Goal: Task Accomplishment & Management: Manage account settings

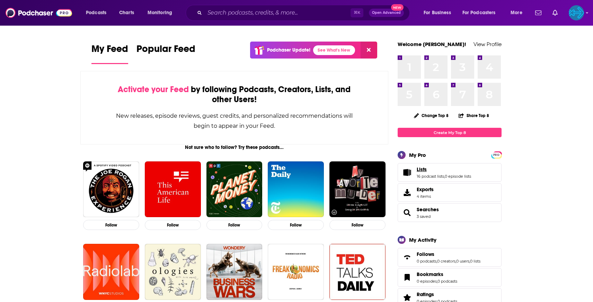
click at [421, 170] on span "Lists" at bounding box center [422, 169] width 10 height 6
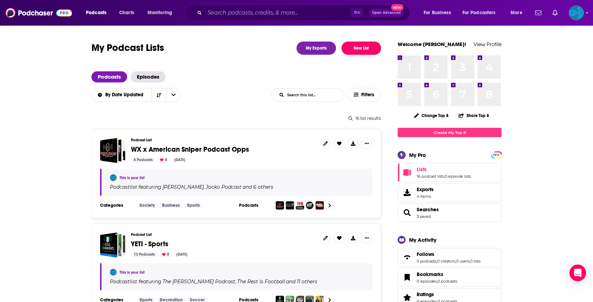
click at [351, 52] on button "New List" at bounding box center [360, 48] width 39 height 13
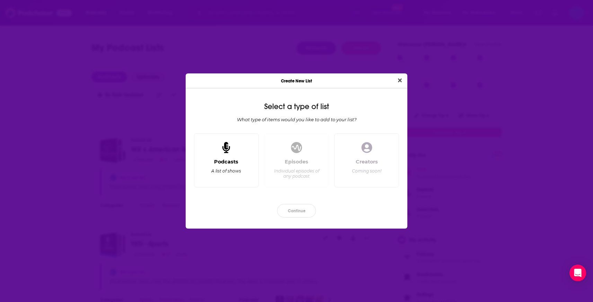
click at [241, 145] on div "Podcasts A list of shows" at bounding box center [226, 160] width 65 height 54
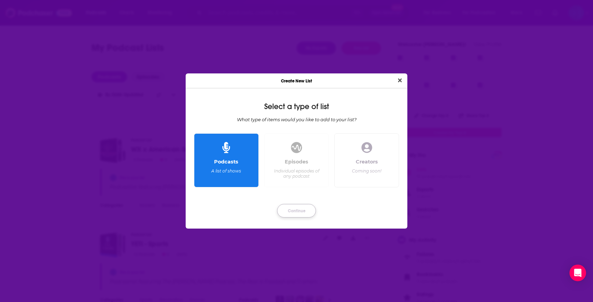
click at [301, 209] on button "Continue" at bounding box center [296, 211] width 39 height 14
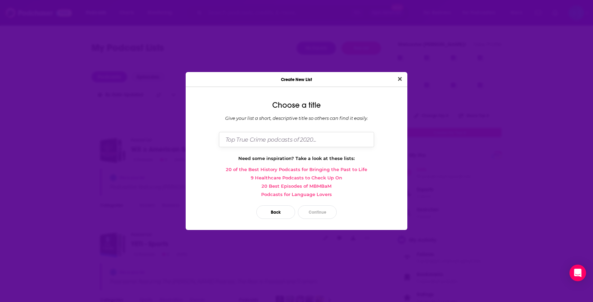
click at [261, 137] on input "Dialog" at bounding box center [296, 139] width 155 height 15
type input "Chêne [MEDICAL_DATA]"
click at [323, 215] on button "Continue" at bounding box center [317, 212] width 39 height 14
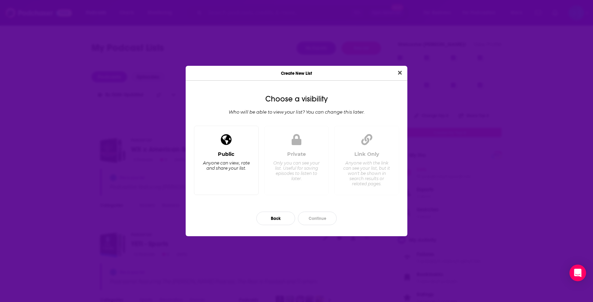
click at [237, 166] on div "Anyone can view, rate and share your list." at bounding box center [226, 165] width 47 height 10
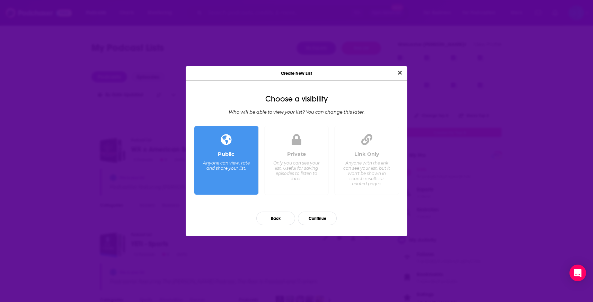
click at [311, 178] on div "Only you can see your list. Useful for saving episodes to listen to later." at bounding box center [296, 170] width 47 height 21
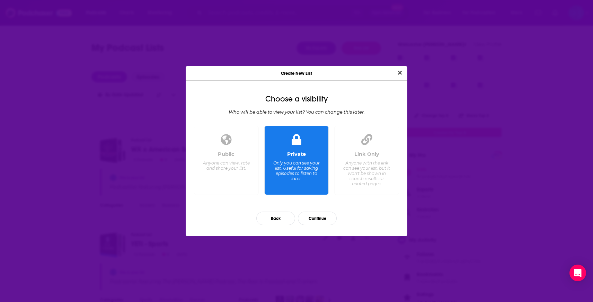
click at [405, 142] on div "Choose a visibility Who will be able to view your list? You can change this lat…" at bounding box center [297, 161] width 222 height 150
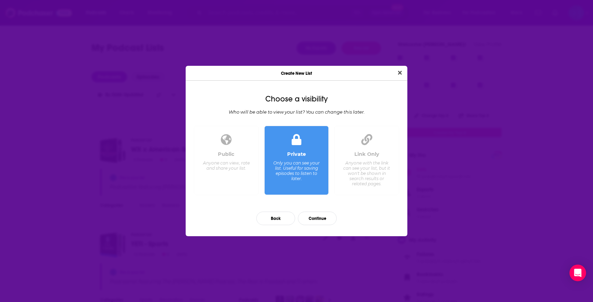
click at [392, 143] on div "Link Only Anyone with the link can see your list, but it won't be shown in sear…" at bounding box center [366, 161] width 65 height 70
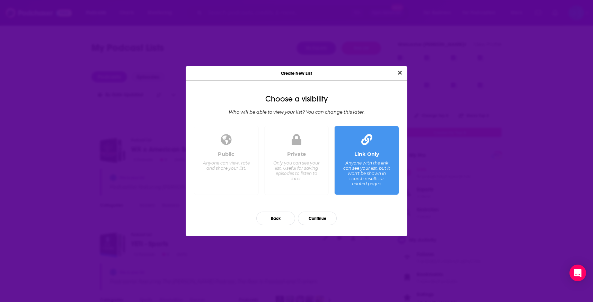
click at [233, 164] on div "Anyone can view, rate and share your list." at bounding box center [226, 165] width 47 height 10
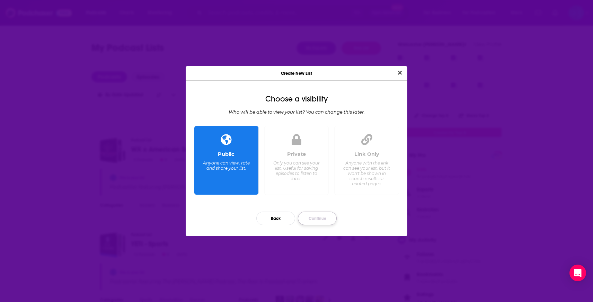
click at [308, 216] on button "Continue" at bounding box center [317, 219] width 39 height 14
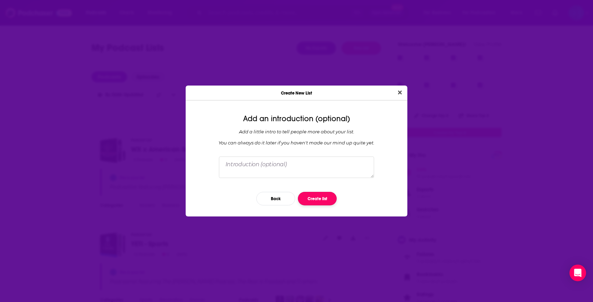
click at [309, 196] on button "Create list" at bounding box center [317, 199] width 39 height 14
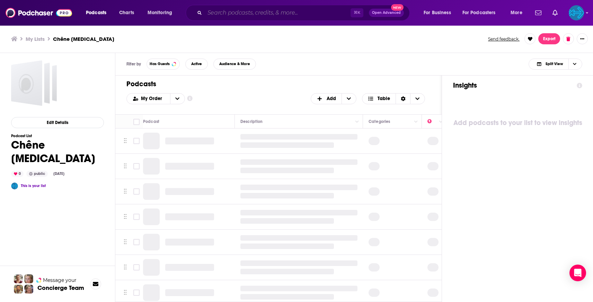
click at [226, 15] on input "Search podcasts, credits, & more..." at bounding box center [278, 12] width 146 height 11
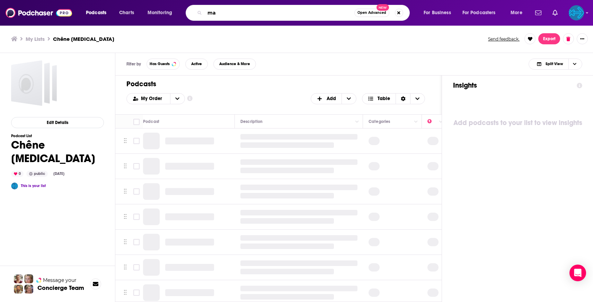
type input "m"
click at [427, 47] on div "My Lists Chêne [MEDICAL_DATA] Send feedback. Export" at bounding box center [296, 39] width 593 height 28
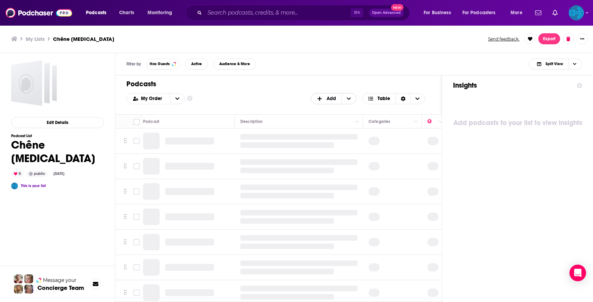
click at [322, 99] on icon "+ Add" at bounding box center [320, 98] width 6 height 5
click at [330, 109] on span "Add Podcasts" at bounding box center [333, 110] width 35 height 4
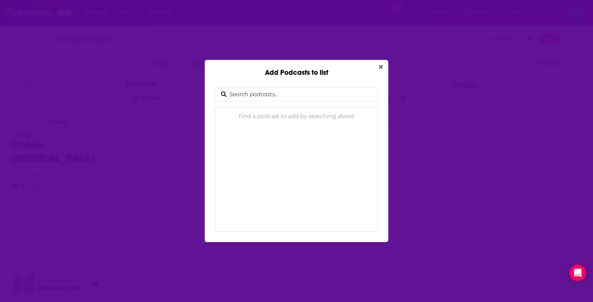
click at [276, 91] on input "Add Podcasts to list" at bounding box center [301, 95] width 151 height 14
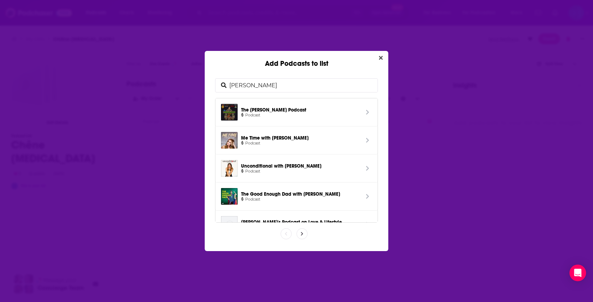
type input "[PERSON_NAME]"
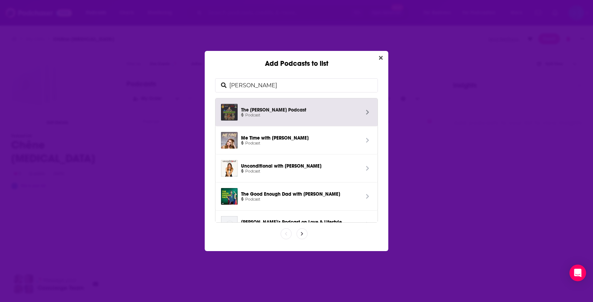
click at [303, 109] on span "The [PERSON_NAME] Podcast" at bounding box center [300, 109] width 118 height 6
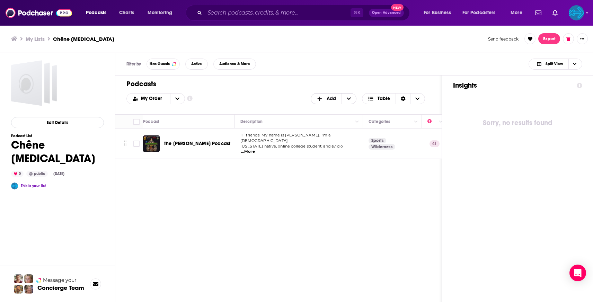
click at [324, 99] on span "+ Add" at bounding box center [321, 98] width 9 height 5
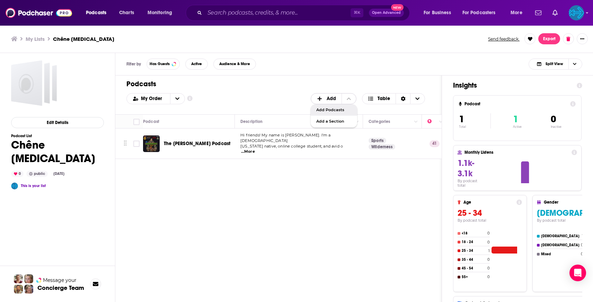
click at [327, 112] on span "Add Podcasts" at bounding box center [333, 110] width 35 height 4
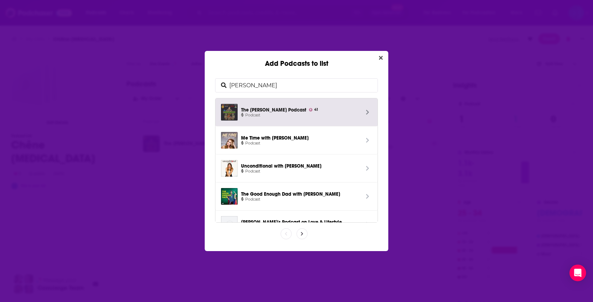
drag, startPoint x: 194, startPoint y: 85, endPoint x: 182, endPoint y: 84, distance: 11.8
click at [182, 84] on div "Add Podcasts to list [PERSON_NAME] The [PERSON_NAME] Podcast 41 Podcast Me Time…" at bounding box center [296, 151] width 593 height 302
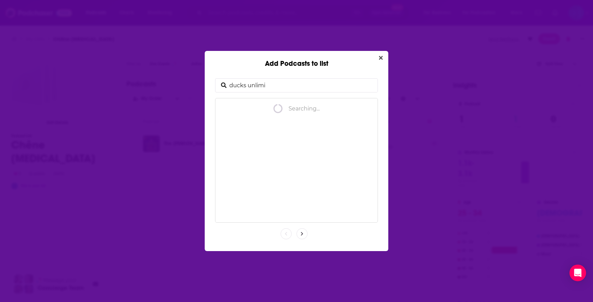
type input "ducks unlimit"
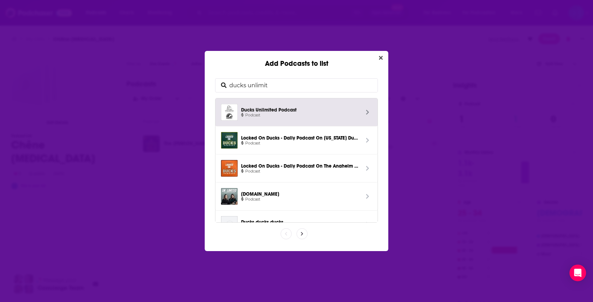
click at [287, 108] on span "Ducks Unlimited Podcast" at bounding box center [300, 109] width 118 height 6
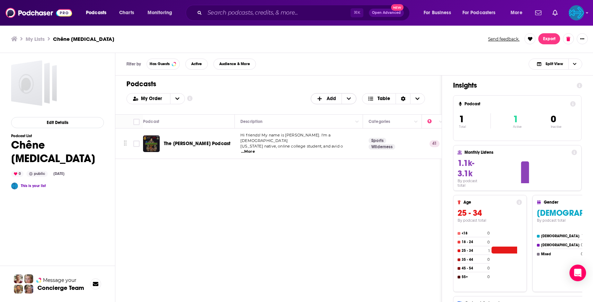
click at [332, 98] on span "Add" at bounding box center [331, 98] width 9 height 5
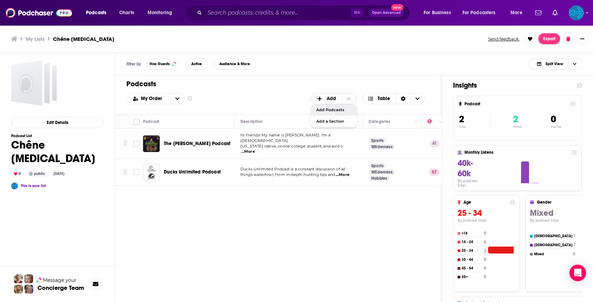
click at [332, 110] on span "Add Podcasts" at bounding box center [333, 110] width 35 height 4
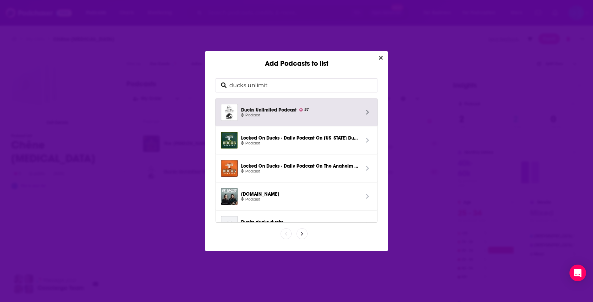
drag, startPoint x: 277, startPoint y: 83, endPoint x: 190, endPoint y: 82, distance: 86.9
click at [190, 82] on div "Add Podcasts to list ducks unlimit Ducks Unlimited Podcast 57 Podcast Locked On…" at bounding box center [296, 151] width 593 height 302
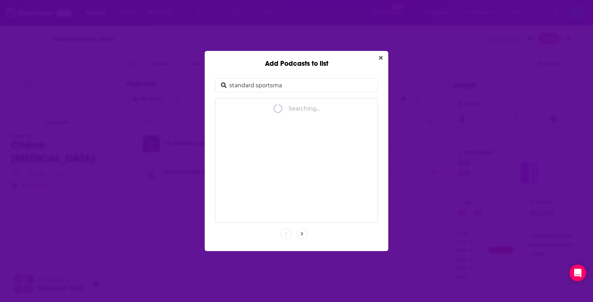
type input "standard sportsman"
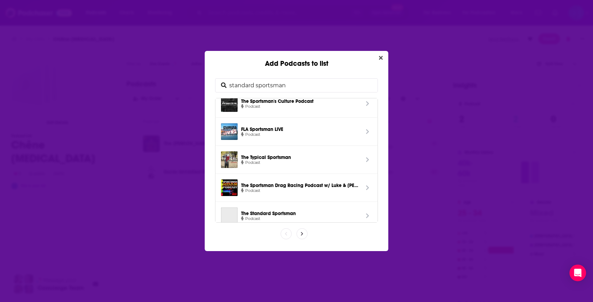
scroll to position [100, 0]
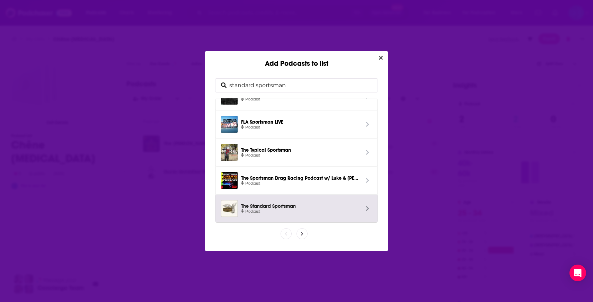
click at [292, 208] on span "Podcast" at bounding box center [300, 211] width 118 height 6
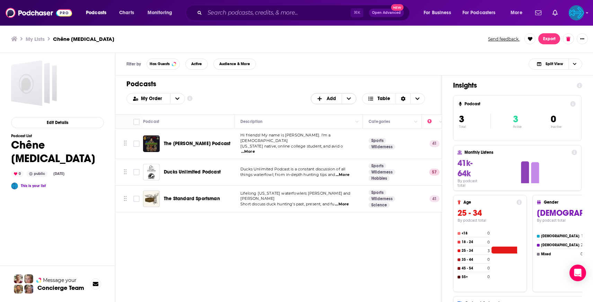
click at [323, 98] on span "+ Add" at bounding box center [321, 98] width 9 height 5
click at [330, 108] on span "Add Podcasts" at bounding box center [333, 110] width 35 height 4
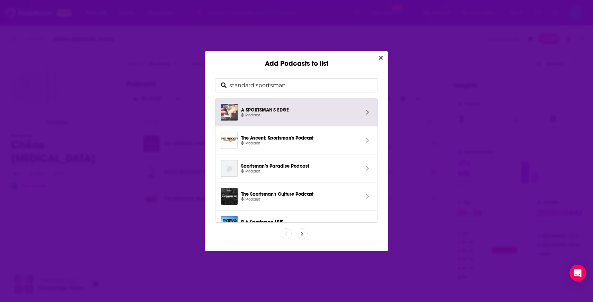
click at [287, 86] on input "standard sportsman" at bounding box center [301, 86] width 151 height 14
drag, startPoint x: 266, startPoint y: 83, endPoint x: 175, endPoint y: 75, distance: 91.8
click at [175, 75] on div "Add Podcasts to list standard sportsman A SPORTSMAN'S EDGE Podcast The Ascent: …" at bounding box center [296, 151] width 593 height 302
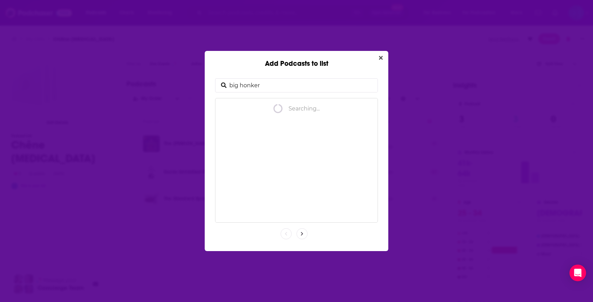
type input "big honker"
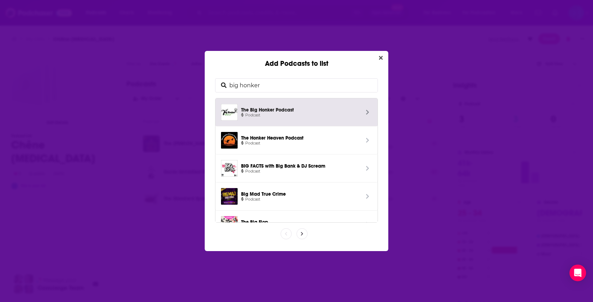
click at [305, 112] on span "The Big Honker Podcast" at bounding box center [300, 109] width 118 height 6
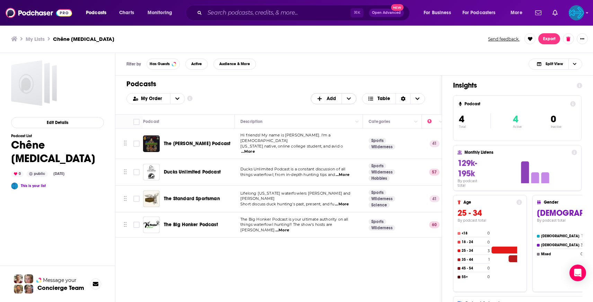
click at [327, 98] on span "Add" at bounding box center [331, 98] width 9 height 5
click at [331, 111] on span "Add Podcasts" at bounding box center [333, 110] width 35 height 4
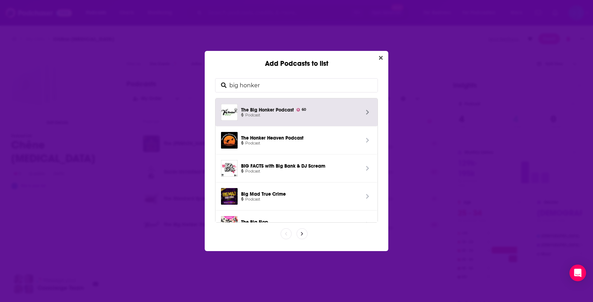
drag, startPoint x: 308, startPoint y: 90, endPoint x: 155, endPoint y: 74, distance: 153.1
click at [155, 74] on div "Add Podcasts to list big honker The Big Honker Podcast 60 Podcast The Honker He…" at bounding box center [296, 151] width 593 height 302
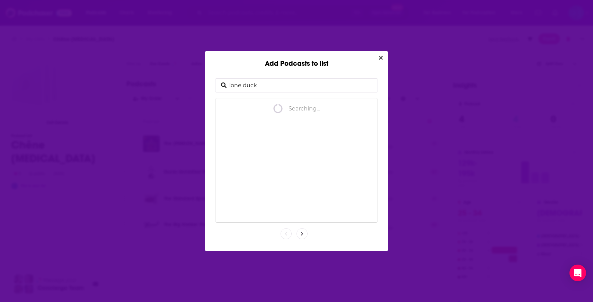
type input "lone ducks"
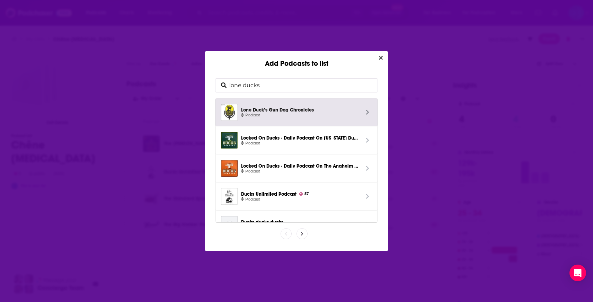
click at [273, 111] on span "Lone Duck’s Gun Dog Chronicles" at bounding box center [300, 109] width 118 height 6
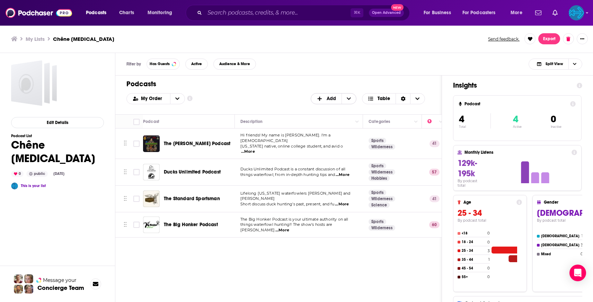
click at [332, 98] on span "Add" at bounding box center [331, 98] width 9 height 5
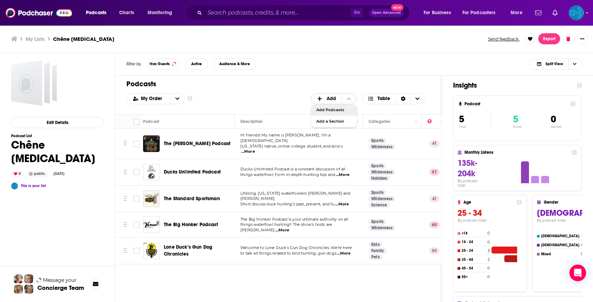
click at [328, 112] on div "Add Podcasts" at bounding box center [334, 110] width 46 height 12
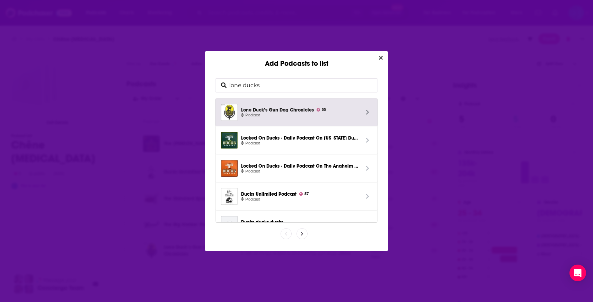
drag, startPoint x: 296, startPoint y: 88, endPoint x: 139, endPoint y: 72, distance: 158.1
click at [139, 72] on div "Add Podcasts to list lone ducks Lone Duck’s Gun Dog Chronicles 55 Podcast Locke…" at bounding box center [296, 151] width 593 height 302
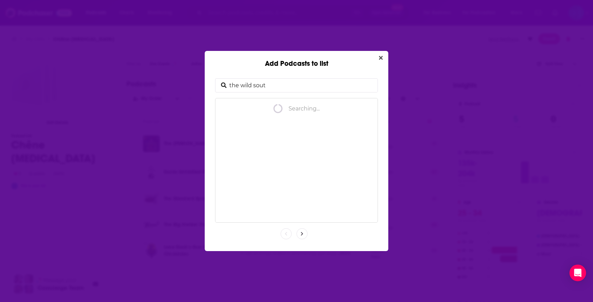
type input "the wild south"
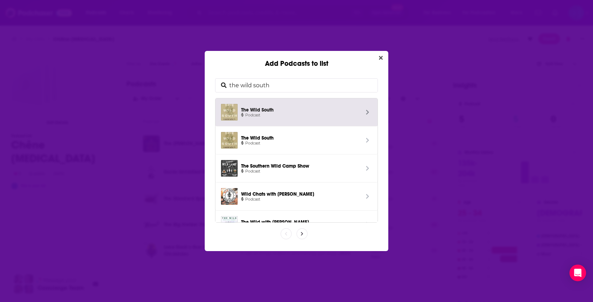
click at [271, 108] on span "The Wild South" at bounding box center [300, 109] width 118 height 6
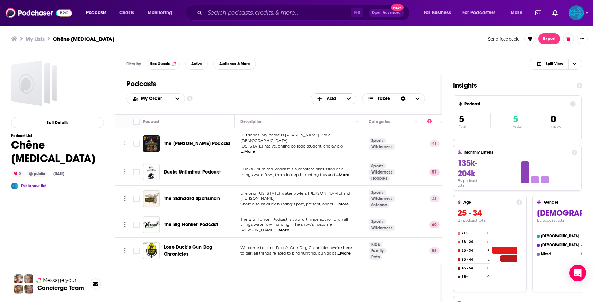
click at [342, 96] on span "+ Add" at bounding box center [348, 98] width 15 height 10
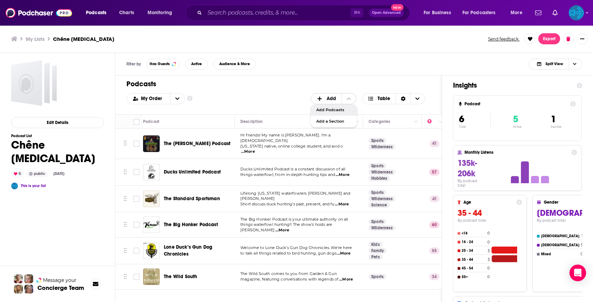
click at [333, 108] on span "Add Podcasts" at bounding box center [333, 110] width 35 height 4
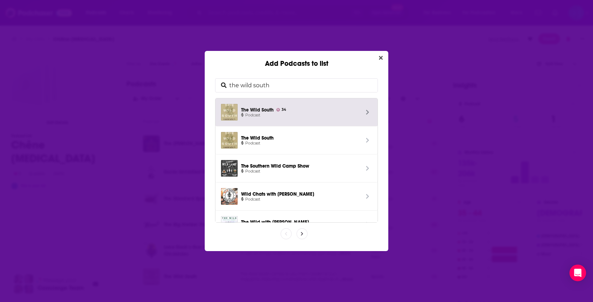
drag, startPoint x: 310, startPoint y: 85, endPoint x: 168, endPoint y: 69, distance: 142.9
click at [168, 69] on div "Add Podcasts to list the wild south The Wild South 34 Podcast The Wild South Po…" at bounding box center [296, 151] width 593 height 302
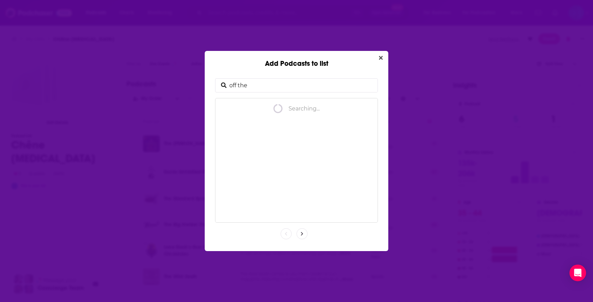
type input "off the x"
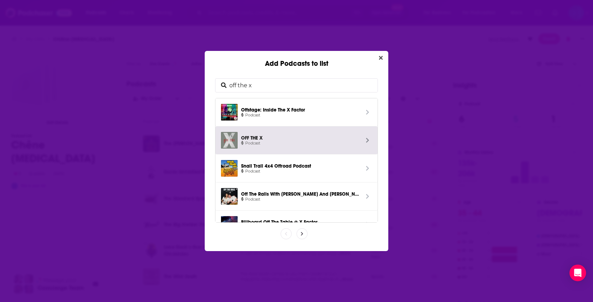
click at [265, 139] on span "OFF THE X" at bounding box center [300, 137] width 118 height 6
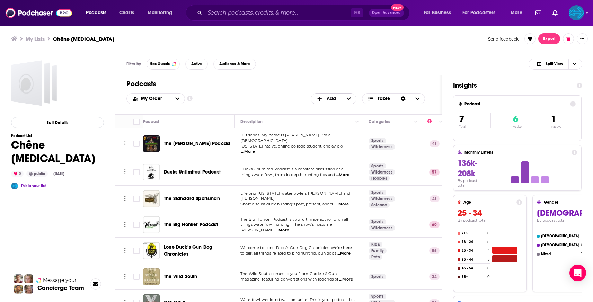
click at [318, 100] on icon "+ Add" at bounding box center [320, 98] width 6 height 5
click at [329, 113] on div "Add Podcasts" at bounding box center [334, 110] width 46 height 12
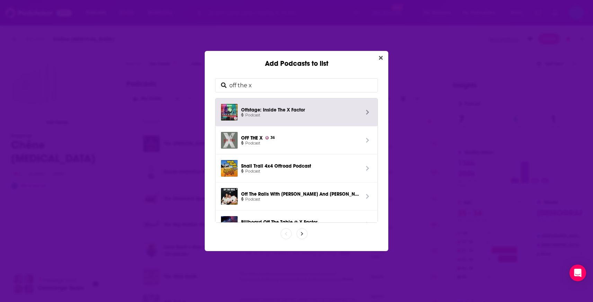
drag, startPoint x: 207, startPoint y: 71, endPoint x: 157, endPoint y: 65, distance: 50.9
click at [157, 65] on div "Add Podcasts to list off the x Offstage: Inside The X Factor Podcast OFF THE X …" at bounding box center [296, 151] width 593 height 302
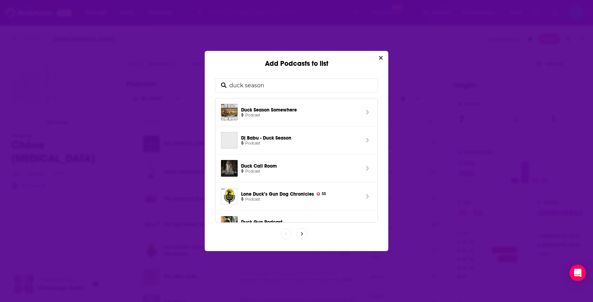
type input "duck season s"
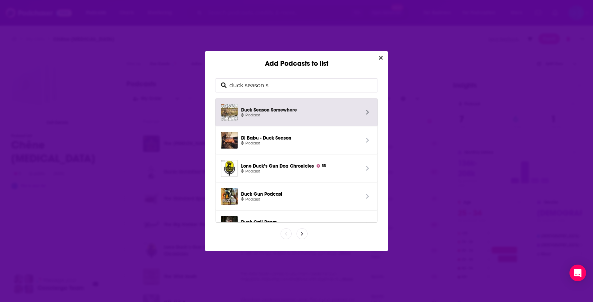
click at [269, 113] on span "Podcast" at bounding box center [300, 115] width 118 height 6
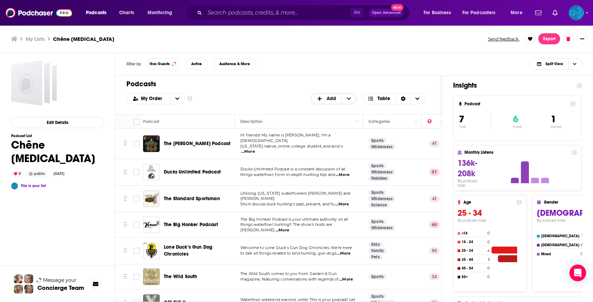
click at [332, 96] on span "Add" at bounding box center [331, 98] width 9 height 5
click at [330, 106] on div "Add Podcasts" at bounding box center [334, 110] width 46 height 12
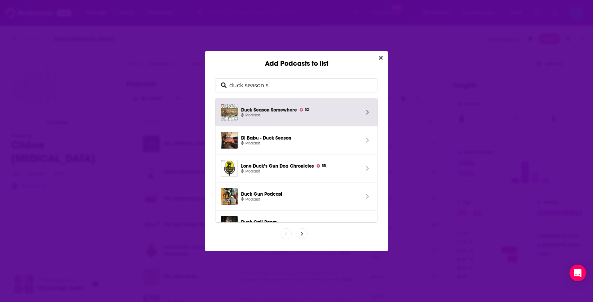
drag, startPoint x: 292, startPoint y: 91, endPoint x: 269, endPoint y: 89, distance: 22.9
click at [269, 89] on input "duck season s" at bounding box center [301, 86] width 151 height 14
drag, startPoint x: 329, startPoint y: 87, endPoint x: 191, endPoint y: 80, distance: 137.6
click at [191, 80] on div "Add Podcasts to list duck season s Duck Season Somewhere 52 Podcast Dj Babu - D…" at bounding box center [296, 151] width 593 height 302
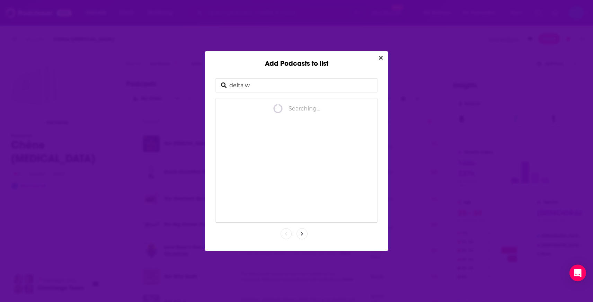
type input "delta wa"
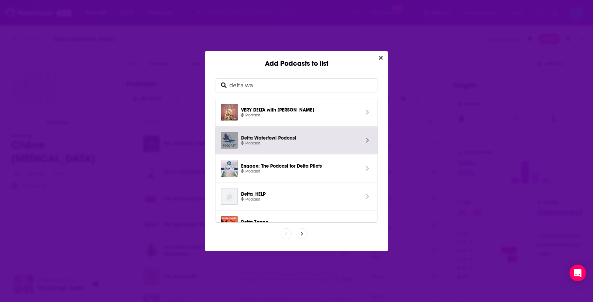
click at [274, 139] on span "Delta Waterfowl Podcast" at bounding box center [300, 137] width 118 height 6
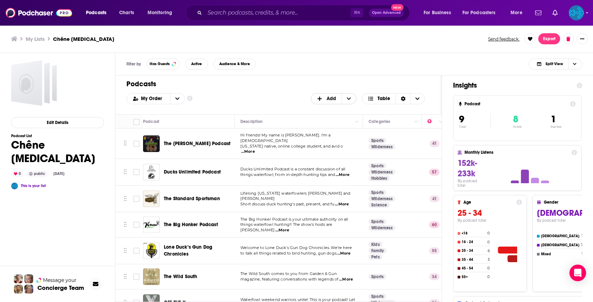
click at [335, 98] on span "Add" at bounding box center [331, 98] width 9 height 5
click at [332, 98] on span "Add" at bounding box center [331, 98] width 9 height 5
click at [330, 99] on span "Add" at bounding box center [331, 98] width 9 height 5
click at [329, 108] on span "Add Podcasts" at bounding box center [333, 110] width 35 height 4
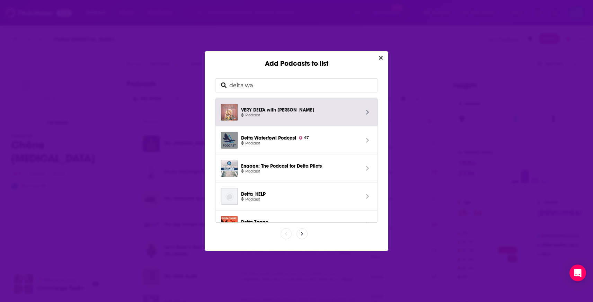
drag, startPoint x: 206, startPoint y: 79, endPoint x: 182, endPoint y: 78, distance: 23.9
click at [182, 78] on div "Add Podcasts to list delta wa VERY DELTA with [PERSON_NAME] Podcast Delta Water…" at bounding box center [296, 151] width 593 height 302
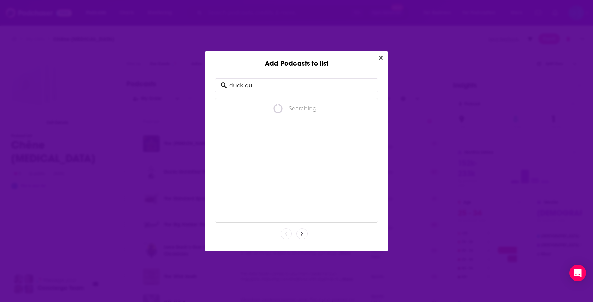
type input "duck gun"
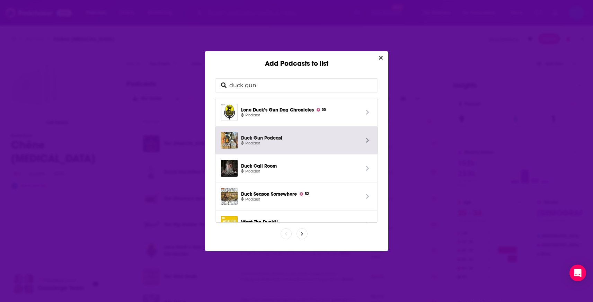
click at [299, 137] on span "Duck Gun Podcast" at bounding box center [300, 137] width 118 height 6
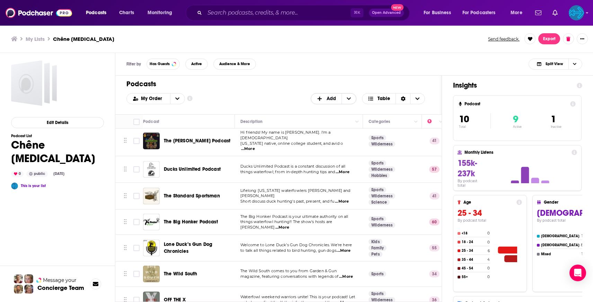
scroll to position [3, 0]
click at [338, 97] on span "Add" at bounding box center [326, 99] width 30 height 12
click at [329, 106] on div "Add Podcasts" at bounding box center [334, 110] width 46 height 12
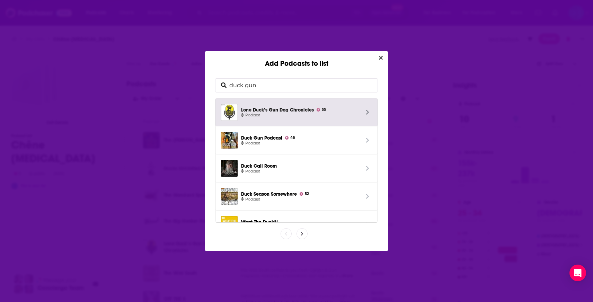
drag, startPoint x: 285, startPoint y: 81, endPoint x: 123, endPoint y: 77, distance: 161.8
click at [123, 77] on div "Add Podcasts to list duck gun Lone Duck’s Gun Dog Chronicles 55 Podcast Duck Gu…" at bounding box center [296, 151] width 593 height 302
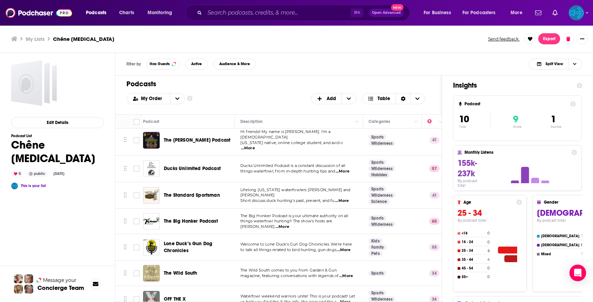
drag, startPoint x: 194, startPoint y: 87, endPoint x: 270, endPoint y: 92, distance: 77.1
click at [270, 92] on div "Add Podcasts to list duck gun Lone Duck’s Gun Dog Chronicles 55 Podcast Duck Gu…" at bounding box center [296, 151] width 593 height 302
click at [329, 96] on span "Add" at bounding box center [331, 98] width 9 height 5
click at [315, 108] on div "Add Podcasts" at bounding box center [334, 110] width 46 height 12
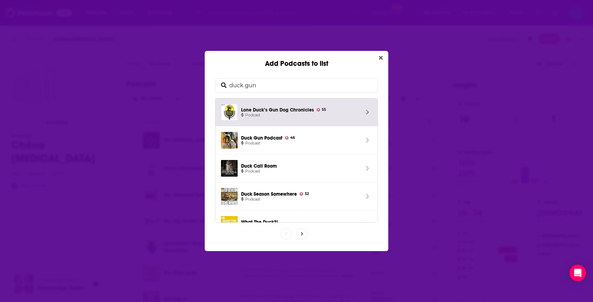
drag, startPoint x: 294, startPoint y: 87, endPoint x: 178, endPoint y: 87, distance: 116.4
click at [178, 87] on div "Add Podcasts to list duck gun Lone Duck’s Gun Dog Chronicles 55 Podcast Duck Gu…" at bounding box center [296, 151] width 593 height 302
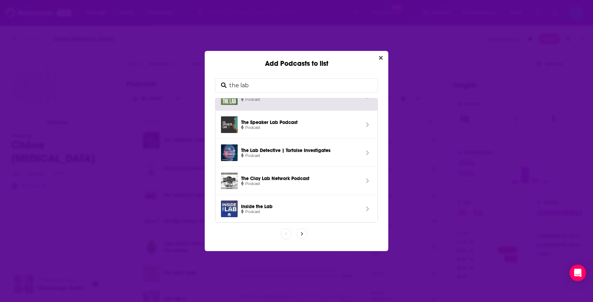
scroll to position [0, 0]
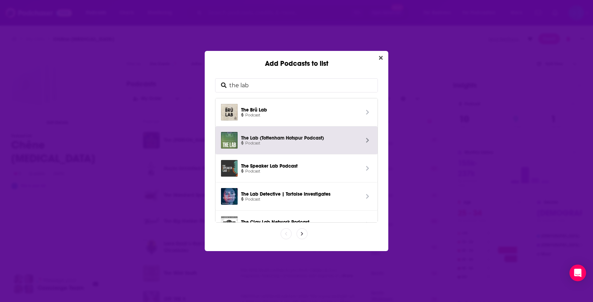
type input "the lab"
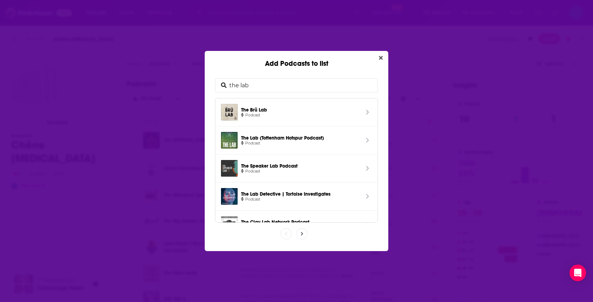
click at [303, 233] on icon "Add Podcasts to list" at bounding box center [302, 234] width 3 height 4
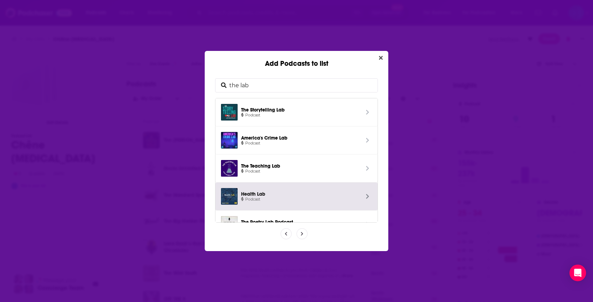
scroll to position [100, 0]
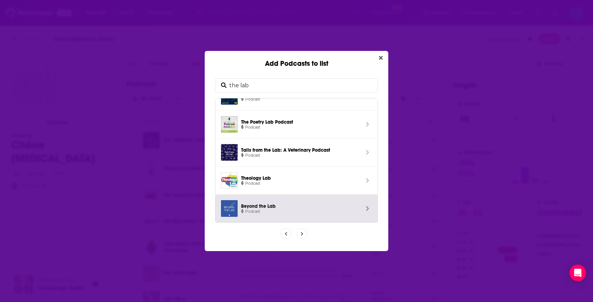
click at [297, 231] on span "Add Podcasts to list" at bounding box center [302, 234] width 10 height 10
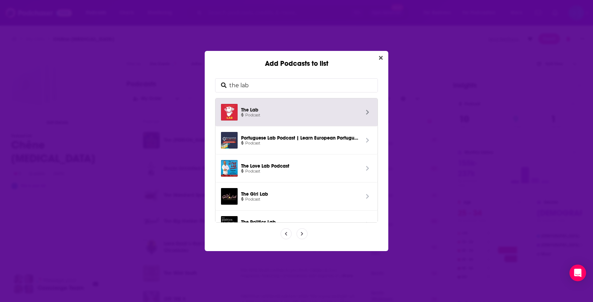
click at [299, 117] on span "Podcast" at bounding box center [300, 115] width 118 height 6
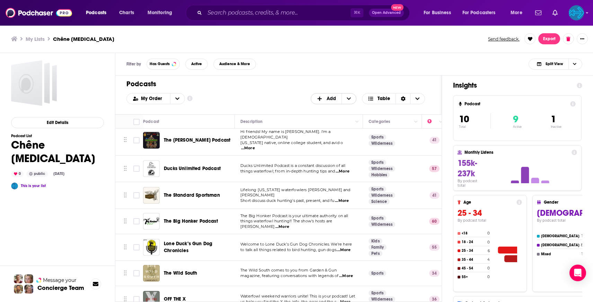
click at [324, 99] on span "+ Add" at bounding box center [321, 98] width 9 height 5
click at [322, 109] on span "Add Podcasts" at bounding box center [333, 110] width 35 height 4
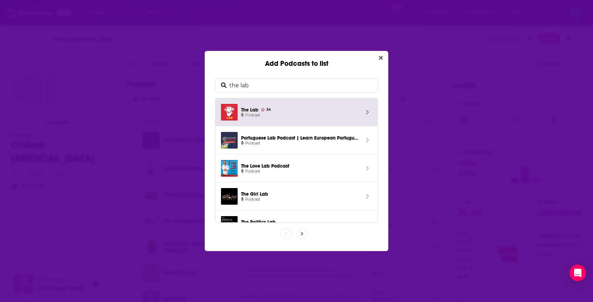
drag, startPoint x: 297, startPoint y: 81, endPoint x: 167, endPoint y: 77, distance: 129.9
click at [167, 77] on div "Add Podcasts to list the lab The Lab 34 Podcast Portuguese Lab Podcast | Learn …" at bounding box center [296, 151] width 593 height 302
drag, startPoint x: 264, startPoint y: 85, endPoint x: 163, endPoint y: 68, distance: 102.9
click at [163, 68] on div "Add Podcasts to list the lab The Lab 34 Podcast Portuguese Lab Podcast | Learn …" at bounding box center [296, 151] width 593 height 302
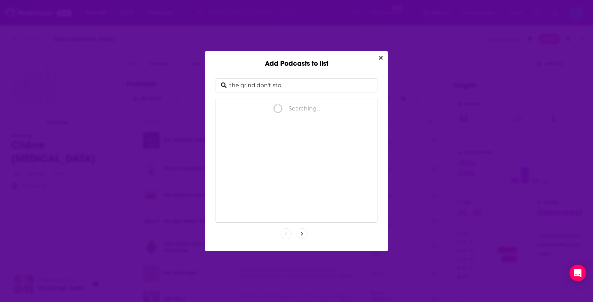
type input "the grind don't stop"
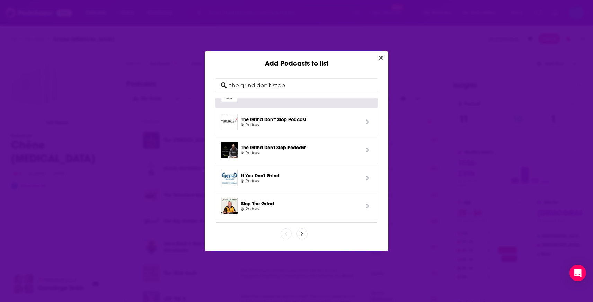
scroll to position [18, 0]
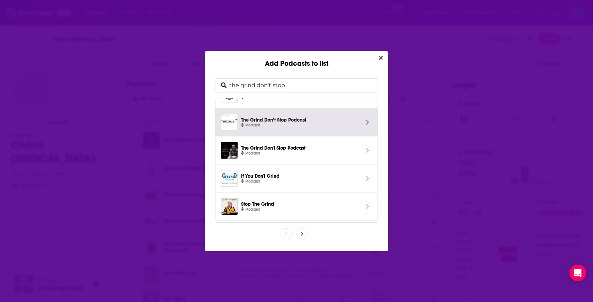
click at [268, 124] on span "Podcast" at bounding box center [300, 125] width 118 height 6
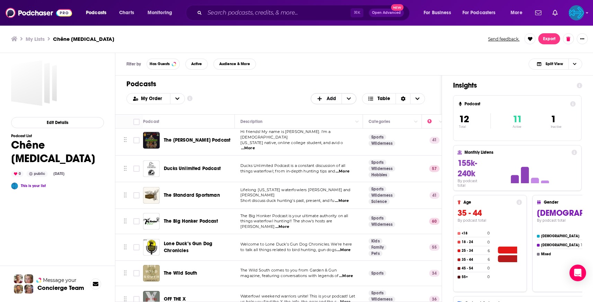
click at [331, 97] on span "Add" at bounding box center [331, 98] width 9 height 5
click at [324, 109] on span "Add Podcasts" at bounding box center [333, 110] width 35 height 4
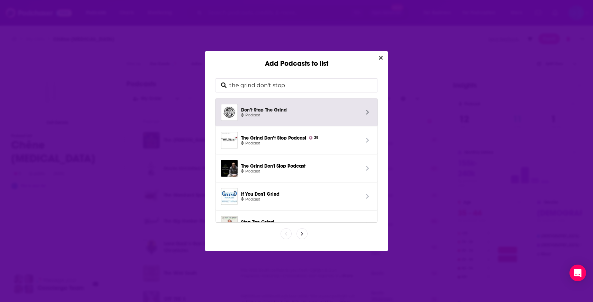
click at [275, 82] on input "the grind don't stop" at bounding box center [301, 86] width 151 height 14
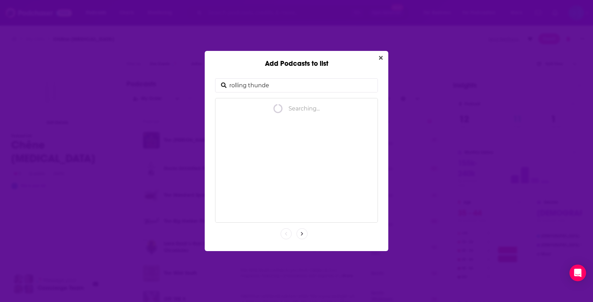
type input "rolling thunder"
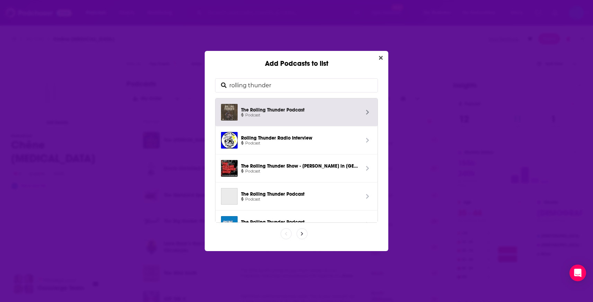
click at [302, 111] on span "The Rolling Thunder Podcast" at bounding box center [300, 109] width 118 height 6
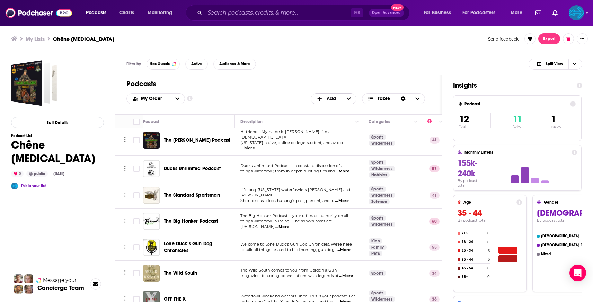
click at [330, 96] on span "Add" at bounding box center [331, 98] width 9 height 5
click at [328, 112] on span "Add Podcasts" at bounding box center [333, 110] width 35 height 4
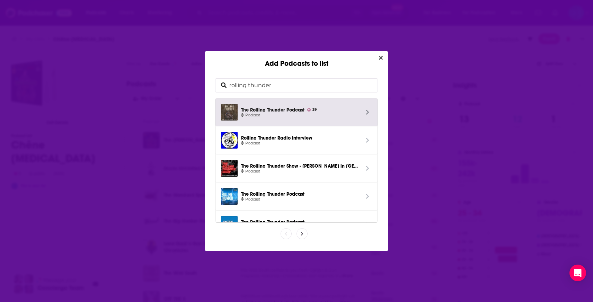
drag, startPoint x: 295, startPoint y: 85, endPoint x: 168, endPoint y: 80, distance: 127.2
click at [168, 80] on div "Add Podcasts to list rolling thunder The Rolling Thunder Podcast 39 Podcast Rol…" at bounding box center [296, 151] width 593 height 302
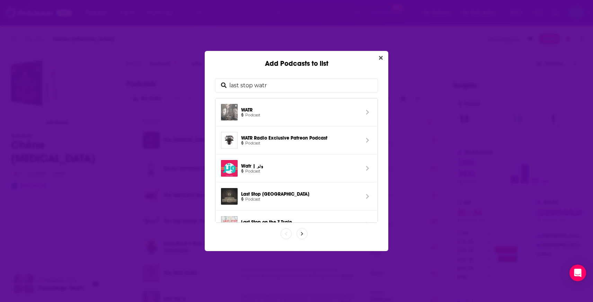
type input "last stop wat"
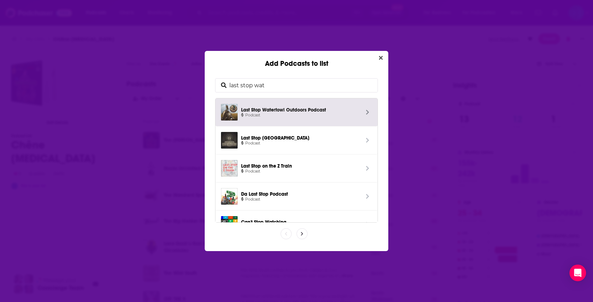
click at [264, 106] on span "Last Stop Waterfowl Outdoors Podcast" at bounding box center [300, 109] width 118 height 6
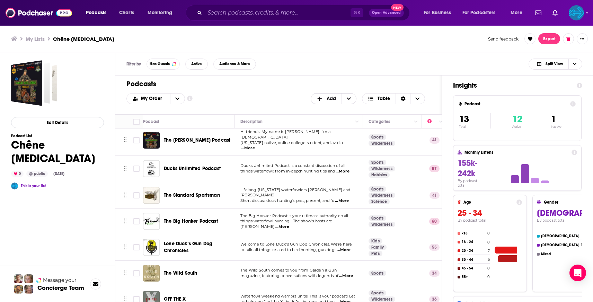
click at [322, 100] on icon "+ Add" at bounding box center [320, 98] width 6 height 5
click at [327, 108] on span "Add Podcasts" at bounding box center [333, 110] width 35 height 4
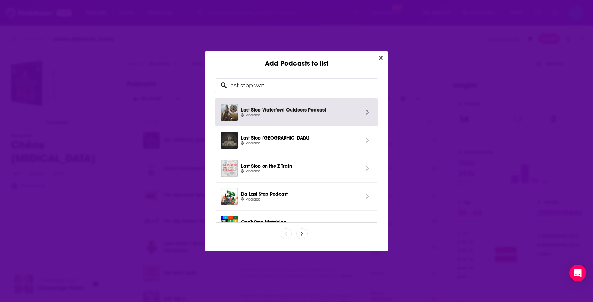
drag, startPoint x: 308, startPoint y: 88, endPoint x: 154, endPoint y: 73, distance: 154.5
click at [154, 73] on div "Add Podcasts to list last stop wat Last Stop Waterfowl Outdoors Podcast Podcast…" at bounding box center [296, 151] width 593 height 302
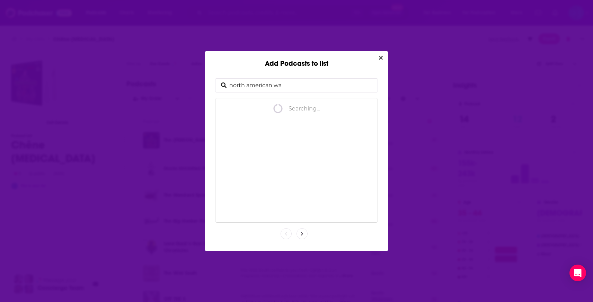
type input "north american wat"
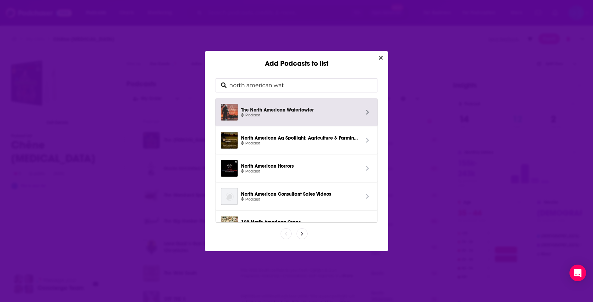
click at [272, 107] on span "The North American Waterfowler" at bounding box center [300, 109] width 118 height 6
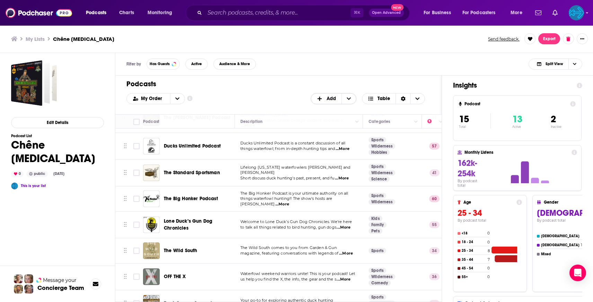
scroll to position [27, 0]
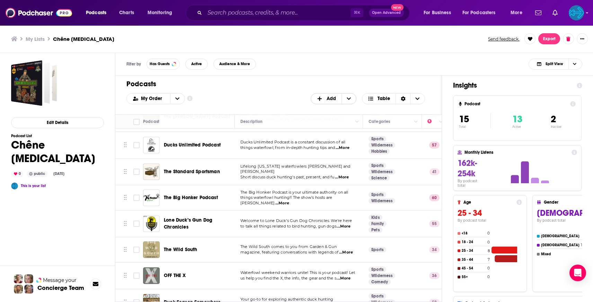
click at [332, 99] on span "Add" at bounding box center [331, 98] width 9 height 5
click at [324, 111] on span "Add Podcasts" at bounding box center [333, 110] width 35 height 4
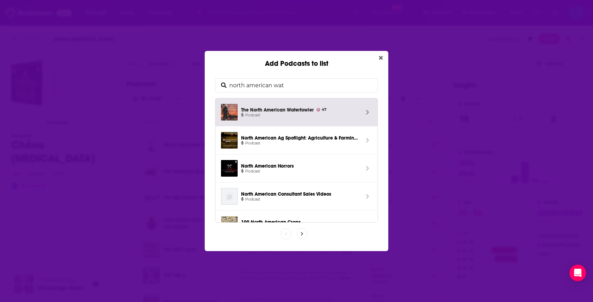
drag, startPoint x: 299, startPoint y: 82, endPoint x: 167, endPoint y: 74, distance: 131.5
click at [167, 74] on div "Add Podcasts to list north american wat The North American Waterfowler 47 Podca…" at bounding box center [296, 151] width 593 height 302
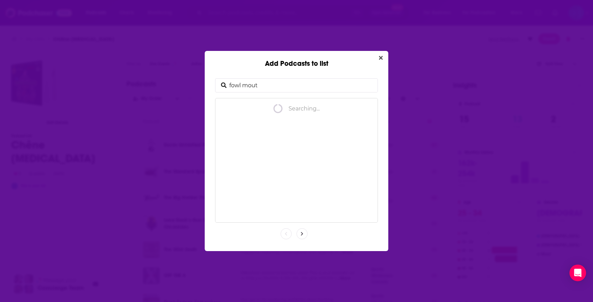
type input "fowl mouth"
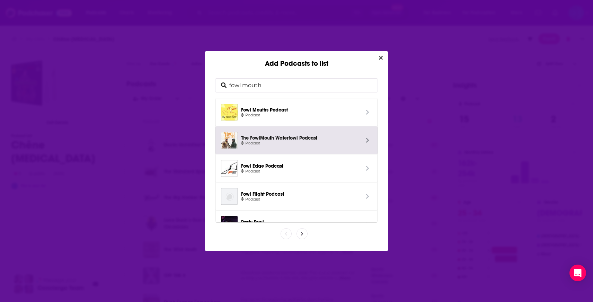
click at [294, 137] on span "The FowlMouth Waterfowl Podcast" at bounding box center [300, 137] width 118 height 6
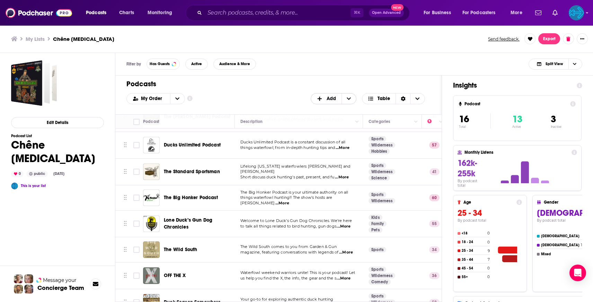
click at [331, 98] on span "Add" at bounding box center [331, 98] width 9 height 5
click at [332, 108] on span "Add Podcasts" at bounding box center [333, 110] width 35 height 4
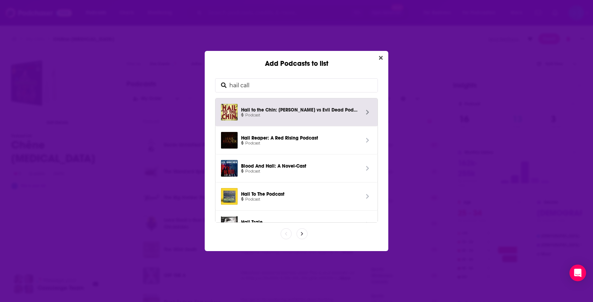
drag, startPoint x: 290, startPoint y: 84, endPoint x: 207, endPoint y: 81, distance: 83.2
click at [207, 81] on div "hail call Hail to the Chin: [PERSON_NAME] vs Evil Dead Podcast Podcast Hail Rea…" at bounding box center [297, 159] width 184 height 183
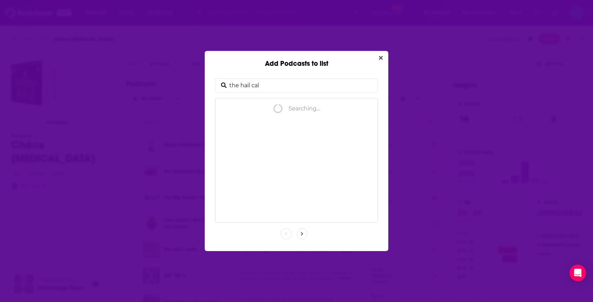
type input "the hail call"
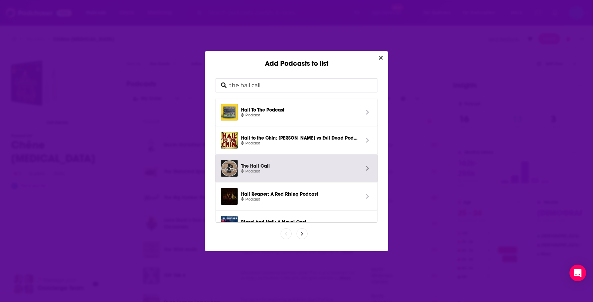
click at [279, 171] on span "Podcast" at bounding box center [300, 171] width 118 height 6
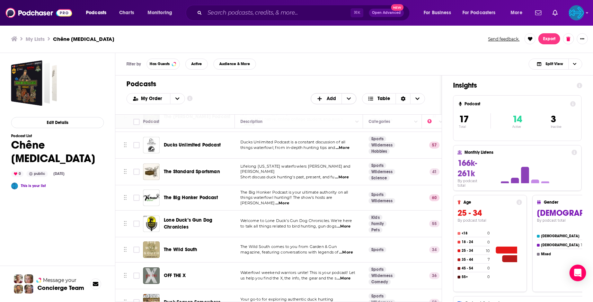
click at [335, 101] on span "Add" at bounding box center [326, 99] width 30 height 12
click at [337, 110] on span "Add Podcasts" at bounding box center [333, 110] width 35 height 4
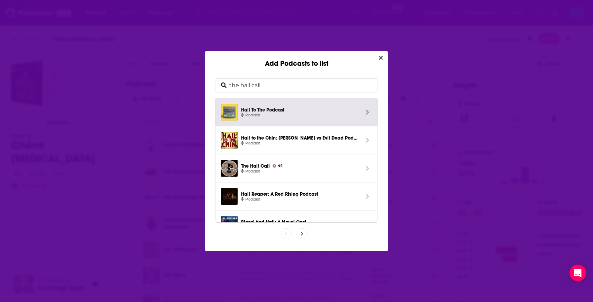
drag, startPoint x: 271, startPoint y: 89, endPoint x: 127, endPoint y: 68, distance: 145.5
click at [127, 68] on div "Add Podcasts to list the hail call Hail To The Podcast Podcast Hail to the Chin…" at bounding box center [296, 151] width 593 height 302
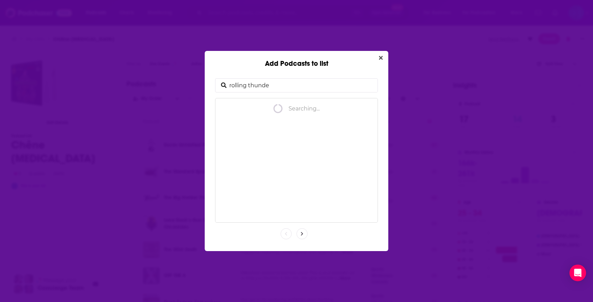
type input "rolling thunder"
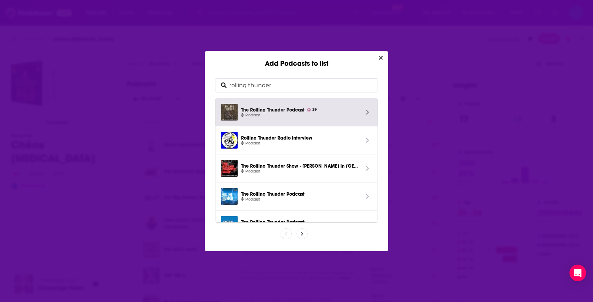
click at [281, 108] on span "The Rolling Thunder Podcast 39" at bounding box center [300, 109] width 118 height 6
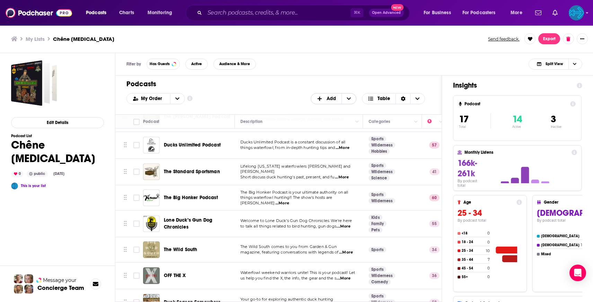
click at [322, 100] on icon "+ Add" at bounding box center [320, 98] width 6 height 5
click at [323, 108] on span "Add Podcasts" at bounding box center [333, 110] width 35 height 4
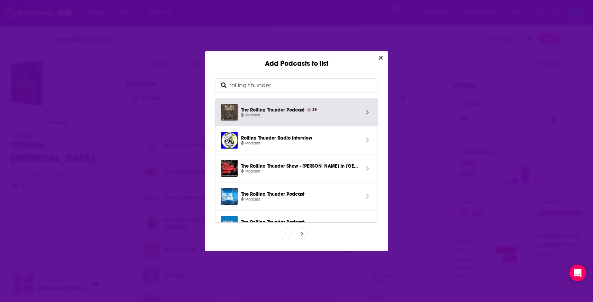
drag, startPoint x: 283, startPoint y: 85, endPoint x: 183, endPoint y: 79, distance: 100.6
click at [183, 79] on div "Add Podcasts to list rolling thunder The Rolling Thunder Podcast 39 Podcast Rol…" at bounding box center [296, 151] width 593 height 302
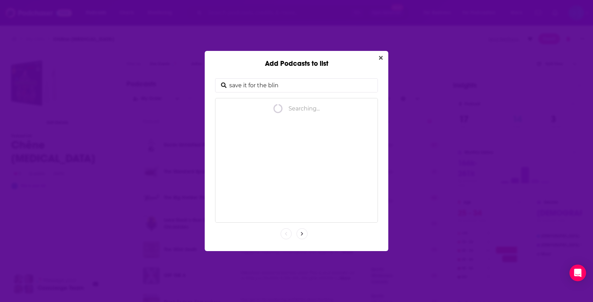
type input "save it for the blind"
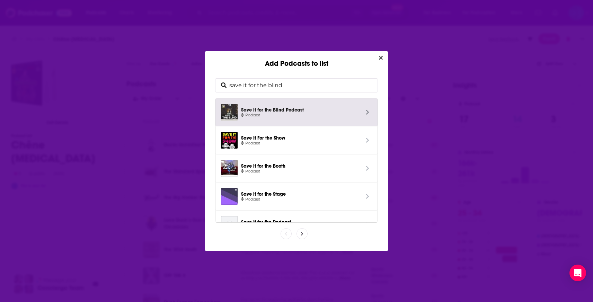
click at [260, 112] on span "Podcast" at bounding box center [300, 115] width 118 height 6
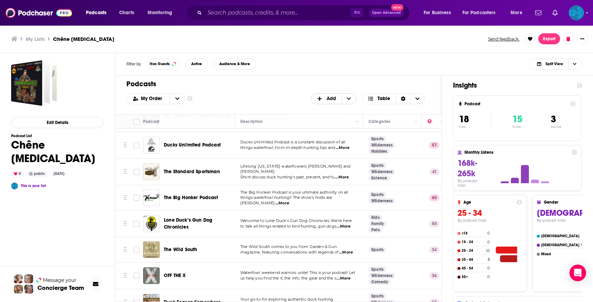
click at [333, 100] on span "Add" at bounding box center [331, 98] width 9 height 5
click at [331, 110] on span "Add Podcasts" at bounding box center [333, 110] width 35 height 4
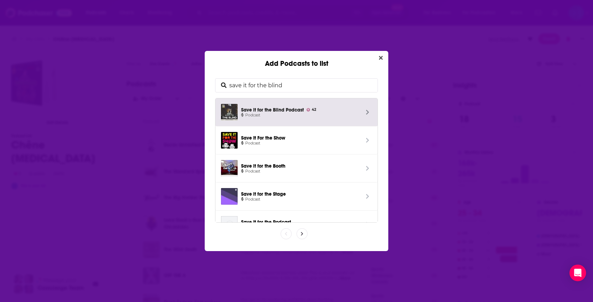
drag, startPoint x: 298, startPoint y: 87, endPoint x: 155, endPoint y: 70, distance: 143.6
click at [155, 70] on div "Add Podcasts to list save it for the blind Save it for the Blind Podcast 42 Pod…" at bounding box center [296, 151] width 593 height 302
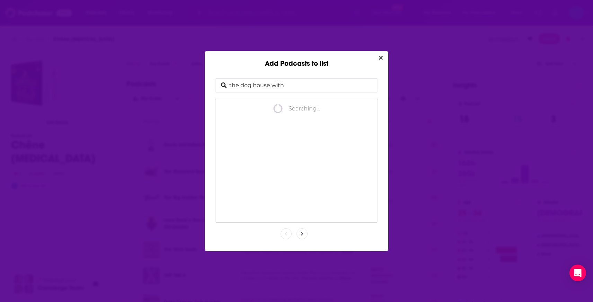
type input "the dog house with a"
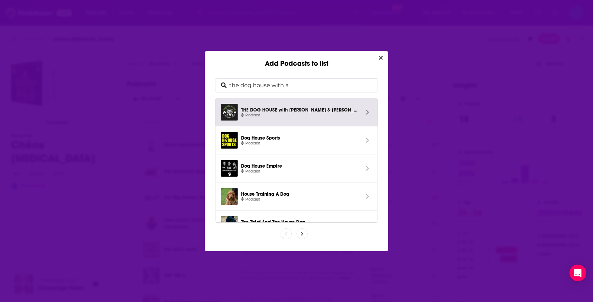
click at [274, 112] on span "Podcast" at bounding box center [300, 115] width 118 height 6
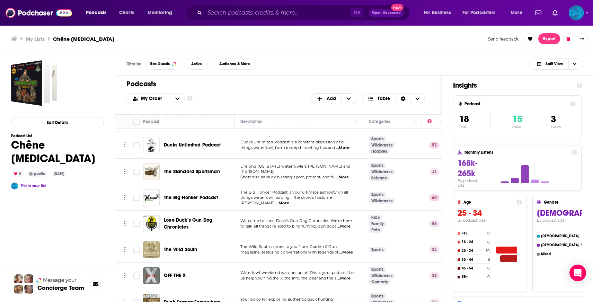
click at [331, 99] on span "Add" at bounding box center [331, 98] width 9 height 5
click at [329, 108] on span "Add Podcasts" at bounding box center [333, 110] width 35 height 4
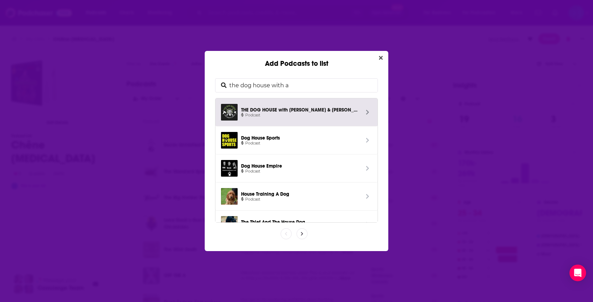
drag, startPoint x: 314, startPoint y: 85, endPoint x: 125, endPoint y: 82, distance: 189.8
click at [125, 82] on div "Add Podcasts to list the dog house with a THE DOG HOUSE with [PERSON_NAME] & [P…" at bounding box center [296, 151] width 593 height 302
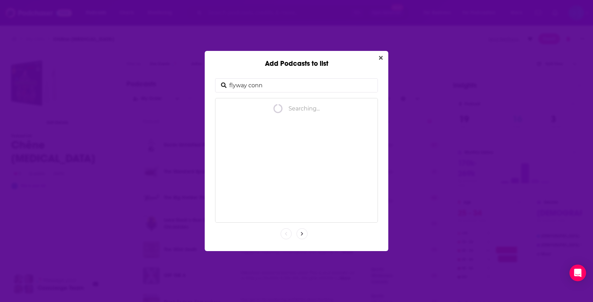
type input "flyway conne"
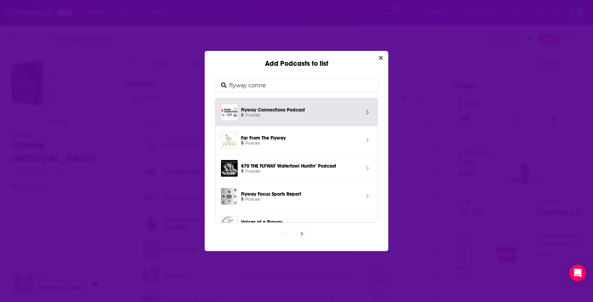
click at [260, 109] on span "Flyway Connections Podcast" at bounding box center [300, 109] width 118 height 6
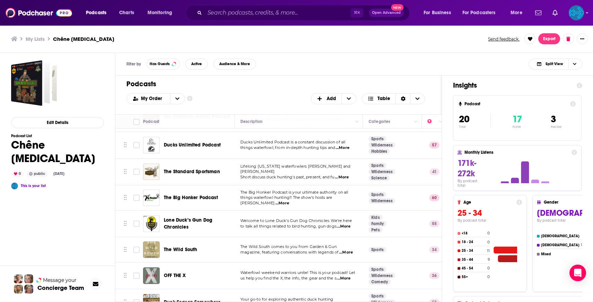
click at [331, 106] on div "Podcasts Add My Order Customize Your List Order Select the “My Order” sort and …" at bounding box center [278, 94] width 326 height 39
click at [329, 101] on span "Add" at bounding box center [331, 98] width 9 height 5
click at [327, 110] on span "Add Podcasts" at bounding box center [333, 110] width 35 height 4
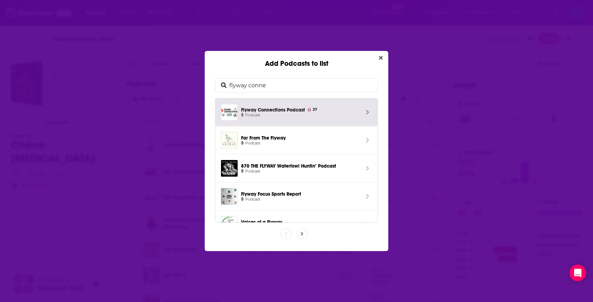
drag, startPoint x: 295, startPoint y: 84, endPoint x: 158, endPoint y: 79, distance: 137.3
click at [158, 79] on div "Add Podcasts to list flyway conne Flyway Connections Podcast 37 Podcast Far Fro…" at bounding box center [296, 151] width 593 height 302
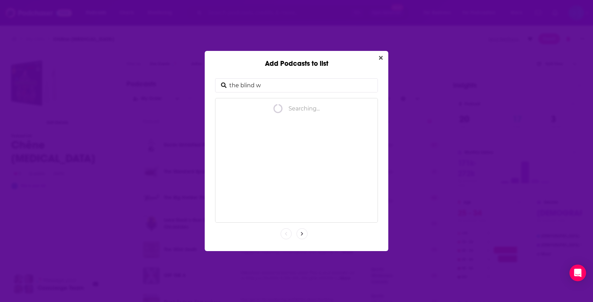
type input "the blind wa"
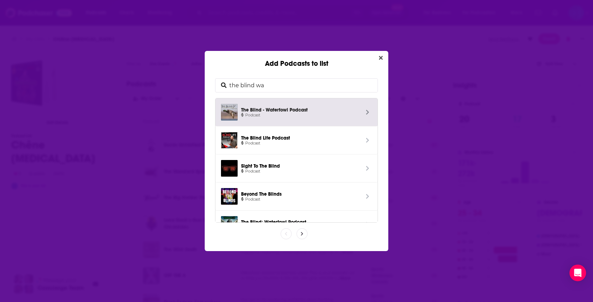
click at [265, 104] on span "The Blind - Waterfowl Podcast Podcast" at bounding box center [300, 112] width 125 height 17
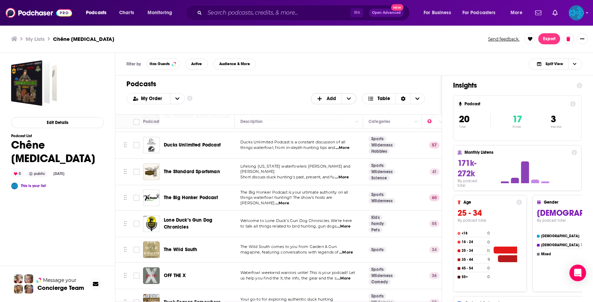
click at [332, 100] on span "Add" at bounding box center [331, 98] width 9 height 5
click at [325, 108] on span "Add Podcasts" at bounding box center [333, 110] width 35 height 4
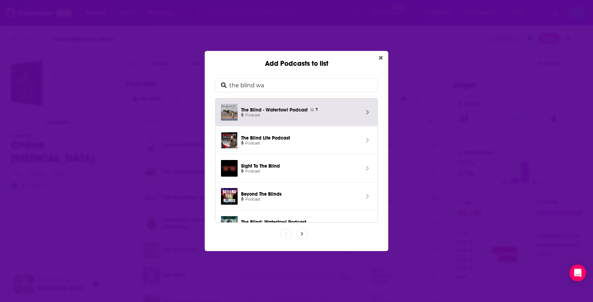
drag, startPoint x: 269, startPoint y: 80, endPoint x: 178, endPoint y: 74, distance: 91.3
click at [178, 74] on div "Add Podcasts to list the blind wa The Blind - Waterfowl Podcast 7 Podcast The B…" at bounding box center [296, 151] width 593 height 302
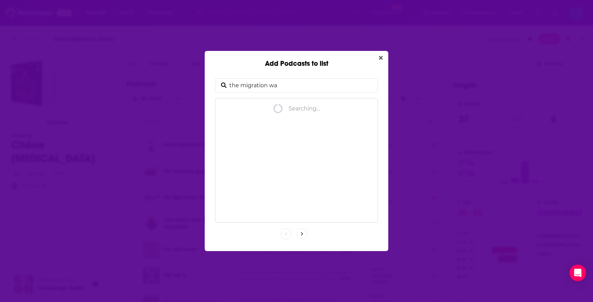
type input "the migration wat"
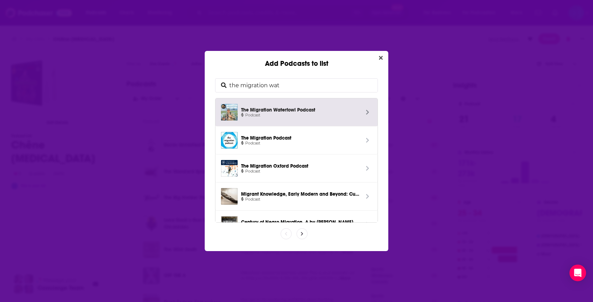
click at [283, 112] on span "Podcast" at bounding box center [300, 115] width 118 height 6
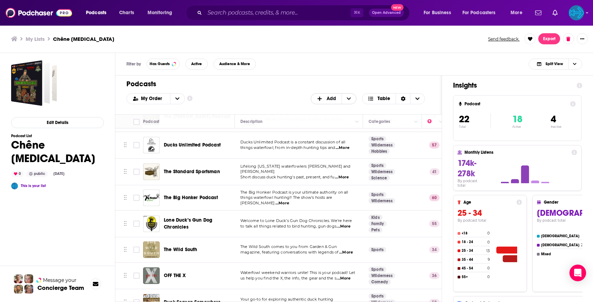
click at [326, 100] on span "Add" at bounding box center [326, 98] width 19 height 5
click at [330, 108] on span "Add Podcasts" at bounding box center [333, 110] width 35 height 4
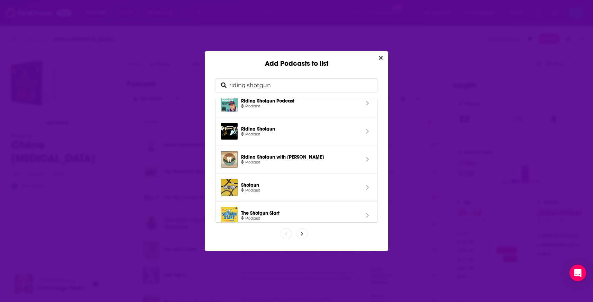
scroll to position [100, 0]
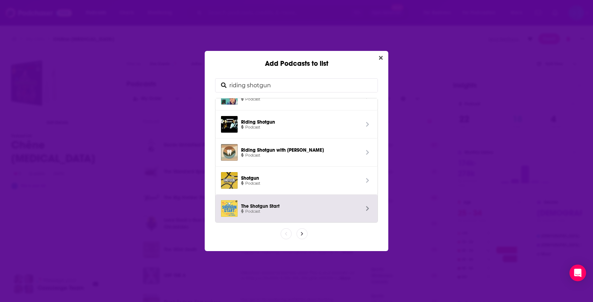
type input "riding shotgun"
click at [297, 235] on span "Add Podcasts to list" at bounding box center [302, 234] width 10 height 10
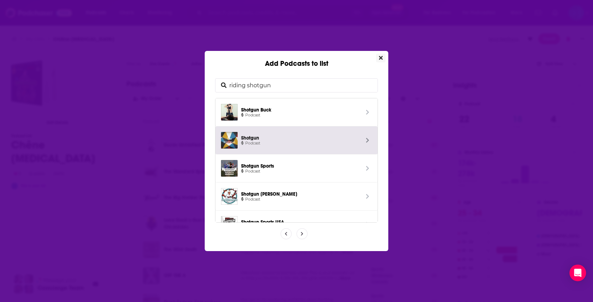
click at [382, 60] on icon "Close" at bounding box center [381, 58] width 4 height 6
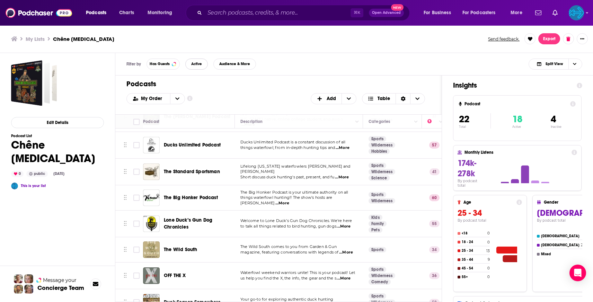
click at [198, 64] on span "Active" at bounding box center [196, 64] width 11 height 4
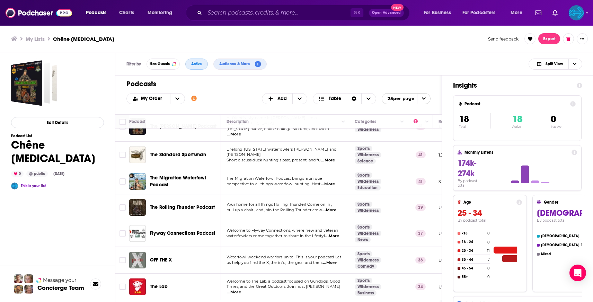
scroll to position [298, 0]
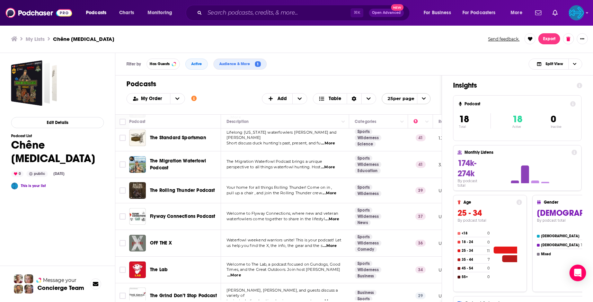
click at [44, 41] on h3 "My Lists" at bounding box center [35, 39] width 19 height 7
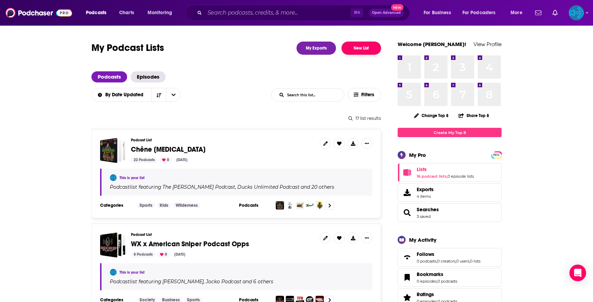
click at [371, 50] on button "New List" at bounding box center [360, 48] width 39 height 13
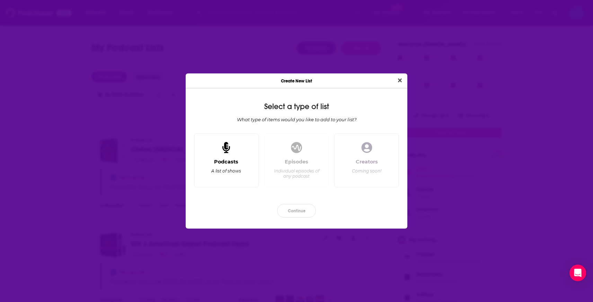
click at [231, 155] on div "Podcasts A list of shows" at bounding box center [226, 160] width 65 height 54
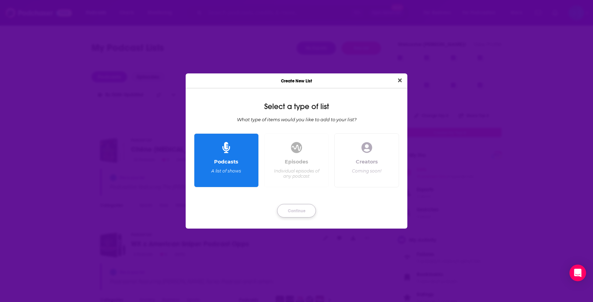
click at [294, 205] on button "Continue" at bounding box center [296, 211] width 39 height 14
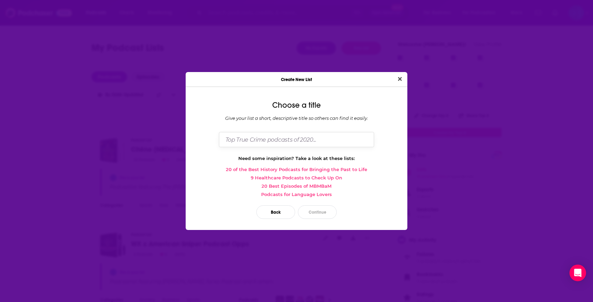
click at [269, 147] on input "Dialog" at bounding box center [296, 139] width 155 height 15
type input "Chêne General Hunting/Outdoors"
click at [309, 204] on div "Back Continue" at bounding box center [296, 212] width 211 height 25
click at [312, 207] on button "Continue" at bounding box center [317, 212] width 39 height 14
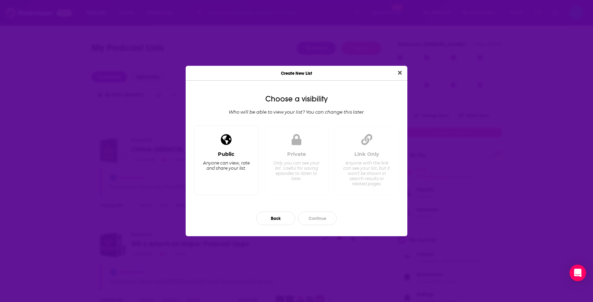
click at [250, 168] on div "Anyone can view, rate and share your list." at bounding box center [226, 165] width 47 height 10
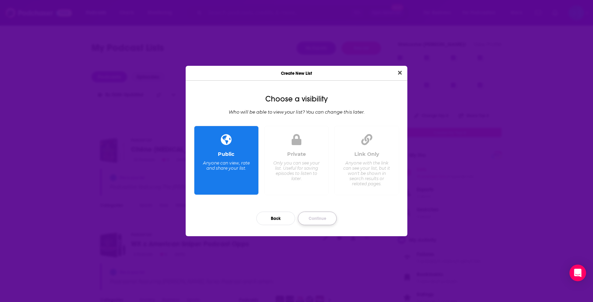
click at [308, 219] on button "Continue" at bounding box center [317, 219] width 39 height 14
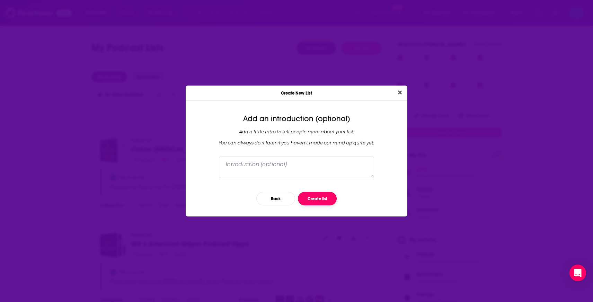
click at [306, 199] on button "Create list" at bounding box center [317, 199] width 39 height 14
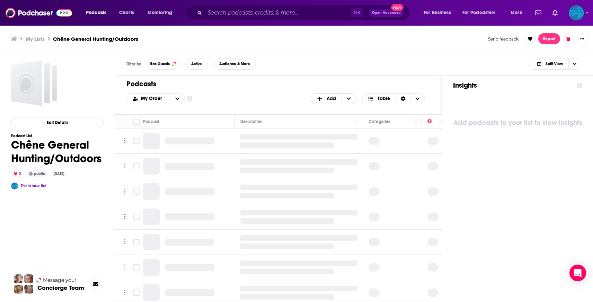
click at [320, 100] on icon "+ Add" at bounding box center [320, 98] width 4 height 4
click at [323, 110] on span "Add Podcasts" at bounding box center [333, 110] width 35 height 4
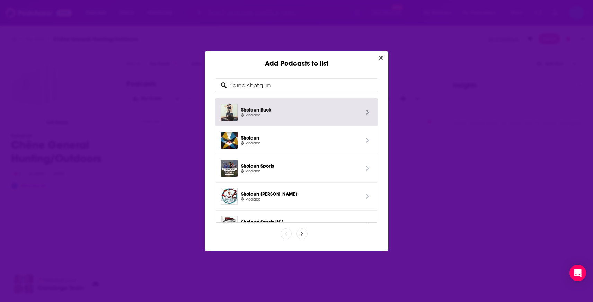
click at [273, 82] on input "riding shotgun" at bounding box center [301, 86] width 151 height 14
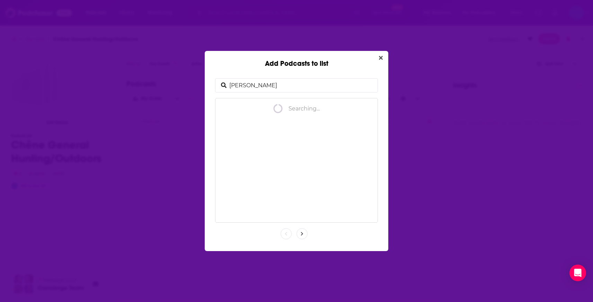
type input "Hayden [US_STATE]"
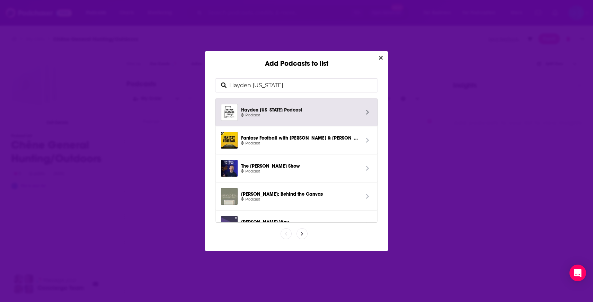
click at [294, 107] on span "Hayden [US_STATE] Podcast" at bounding box center [300, 109] width 118 height 6
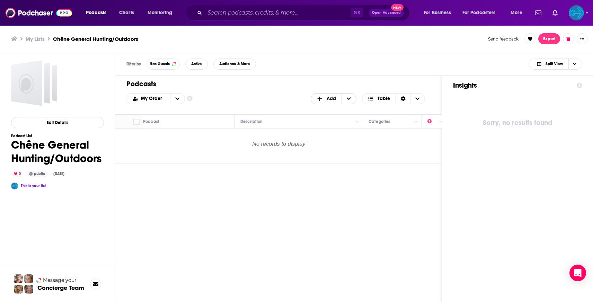
click at [338, 96] on span "Add" at bounding box center [326, 99] width 30 height 12
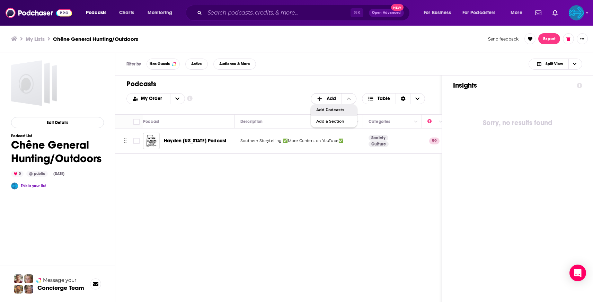
click at [332, 110] on span "Add Podcasts" at bounding box center [333, 110] width 35 height 4
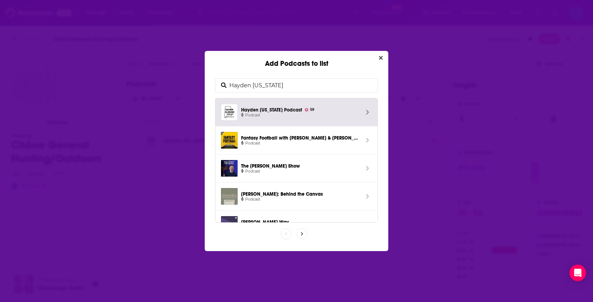
drag, startPoint x: 301, startPoint y: 88, endPoint x: 212, endPoint y: 83, distance: 89.1
click at [212, 83] on div "Hayden [US_STATE] Hayden [US_STATE] Podcast 59 Podcast Fantasy Football with [P…" at bounding box center [297, 159] width 184 height 183
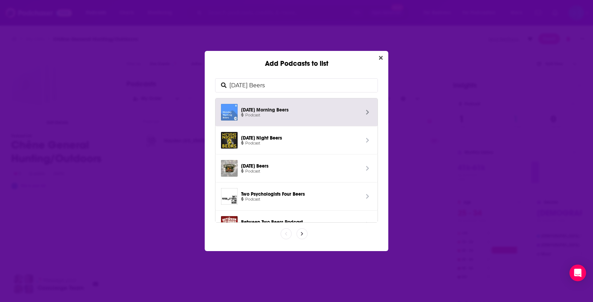
type input "[DATE] Beers"
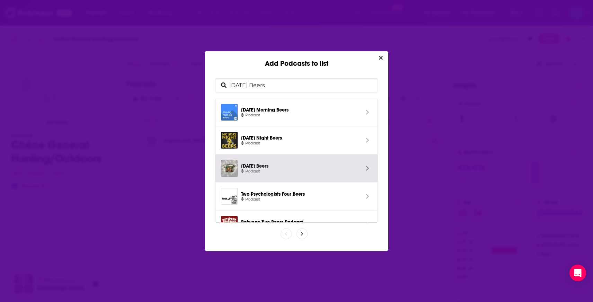
click at [266, 162] on span "[DATE] Beers" at bounding box center [300, 165] width 118 height 6
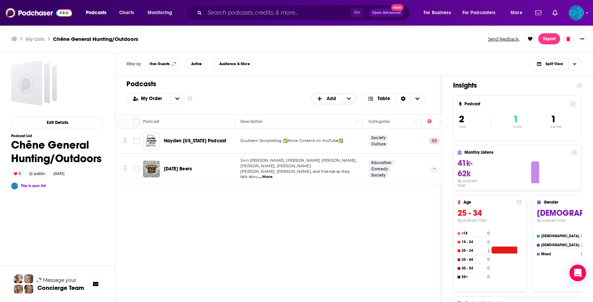
click at [329, 96] on span "Add" at bounding box center [331, 98] width 9 height 5
click at [328, 109] on span "Add Podcasts" at bounding box center [333, 110] width 35 height 4
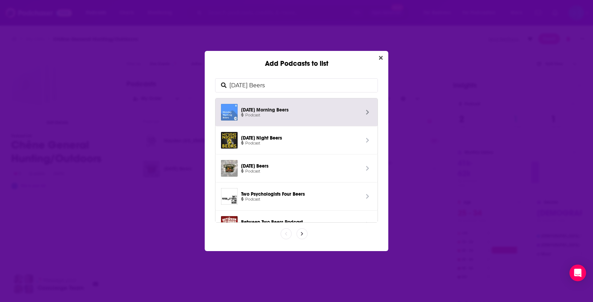
drag, startPoint x: 299, startPoint y: 84, endPoint x: 179, endPoint y: 77, distance: 120.8
click at [179, 77] on div "Add Podcasts to list [DATE] Beers [DATE] Morning Beers Podcast [DATE] Night Bee…" at bounding box center [296, 151] width 593 height 302
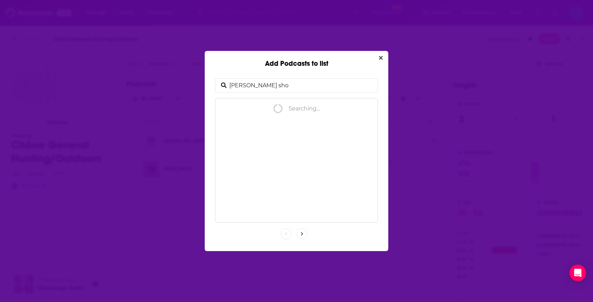
type input "[PERSON_NAME] show"
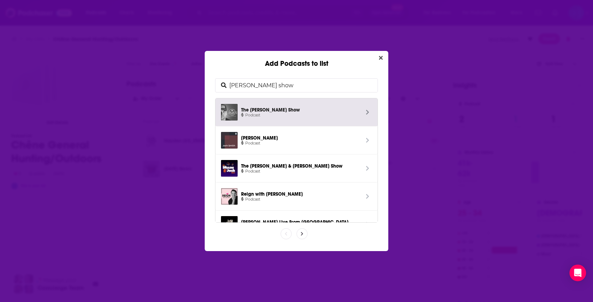
click at [263, 108] on span "The [PERSON_NAME] Show" at bounding box center [300, 109] width 118 height 6
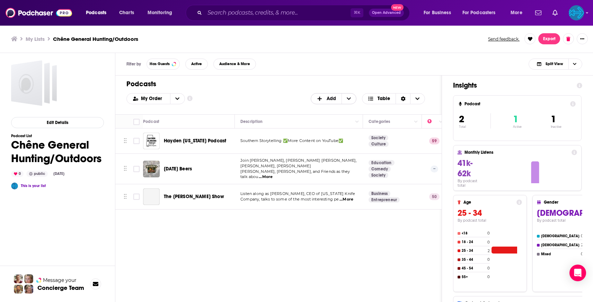
click at [318, 100] on icon "+ Add" at bounding box center [320, 98] width 6 height 5
click at [318, 108] on span "Add Podcasts" at bounding box center [333, 110] width 35 height 4
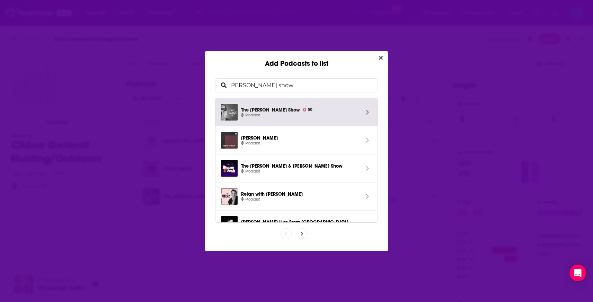
drag, startPoint x: 293, startPoint y: 86, endPoint x: 188, endPoint y: 79, distance: 105.1
click at [188, 79] on div "Add Podcasts to list [PERSON_NAME] show The [PERSON_NAME] Show 50 Podcast [PERS…" at bounding box center [296, 151] width 593 height 302
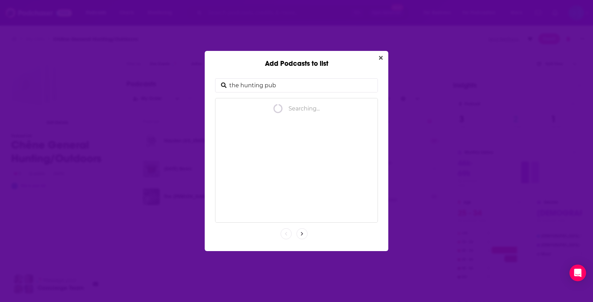
type input "the hunting publ"
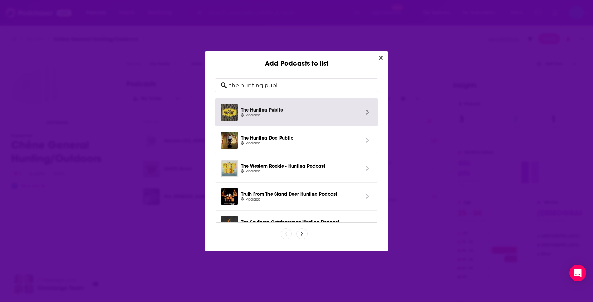
click at [266, 106] on span "The Hunting Public Podcast" at bounding box center [300, 112] width 125 height 17
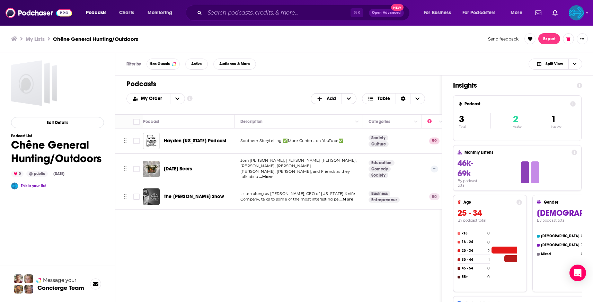
click at [321, 100] on icon "+ Add" at bounding box center [320, 98] width 6 height 5
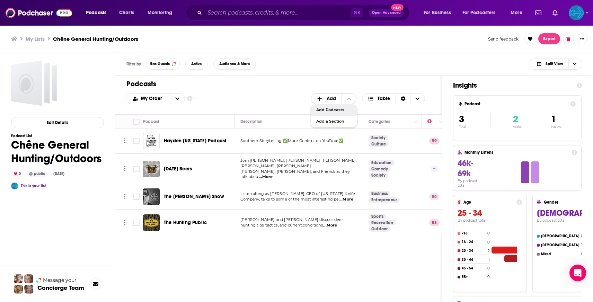
click at [326, 108] on span "Add Podcasts" at bounding box center [333, 110] width 35 height 4
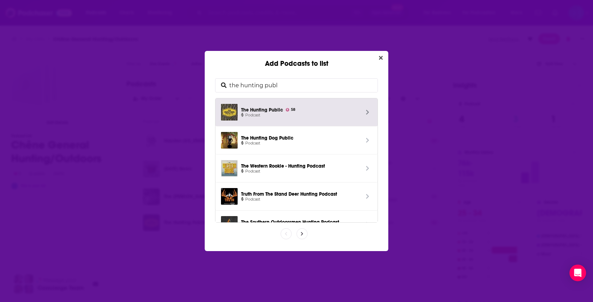
drag, startPoint x: 216, startPoint y: 81, endPoint x: 143, endPoint y: 71, distance: 73.1
click at [143, 71] on div "Add Podcasts to list the hunting publ The Hunting Public 58 Podcast The Hunting…" at bounding box center [296, 151] width 593 height 302
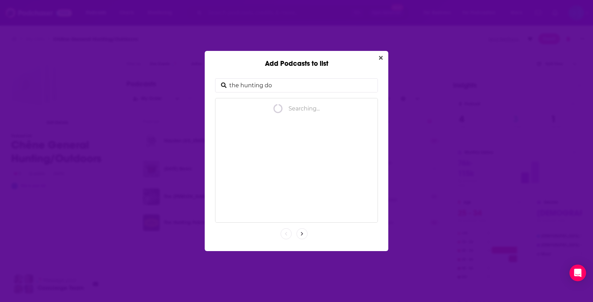
type input "the hunting dog"
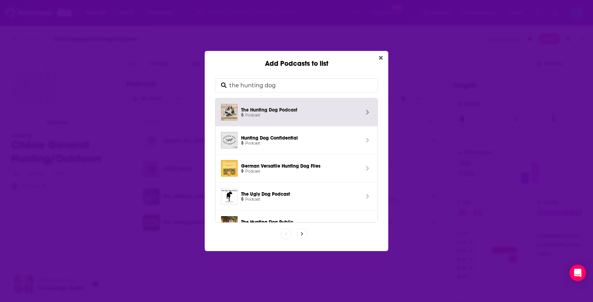
click at [264, 106] on span "The Hunting Dog Podcast" at bounding box center [300, 109] width 118 height 6
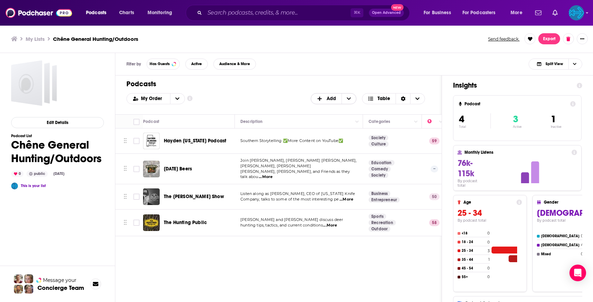
click at [322, 96] on icon "+ Add" at bounding box center [320, 98] width 6 height 5
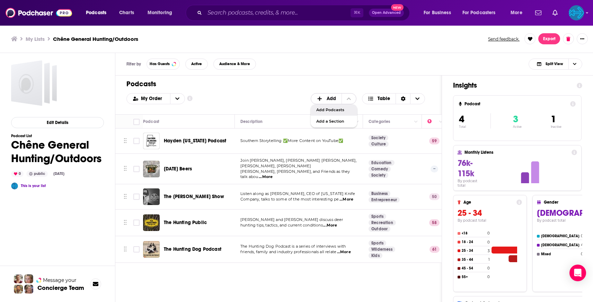
click at [326, 111] on span "Add Podcasts" at bounding box center [333, 110] width 35 height 4
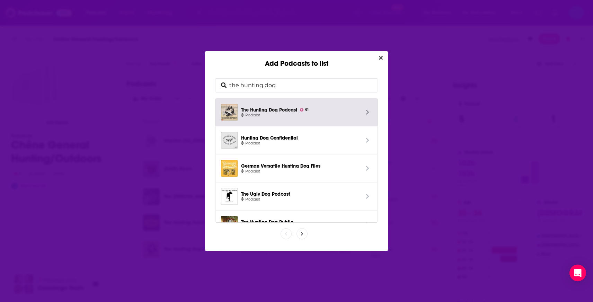
drag, startPoint x: 300, startPoint y: 84, endPoint x: 163, endPoint y: 77, distance: 137.0
click at [163, 77] on div "Add Podcasts to list the hunting dog The Hunting Dog Podcast 61 Podcast Hunting…" at bounding box center [296, 151] width 593 height 302
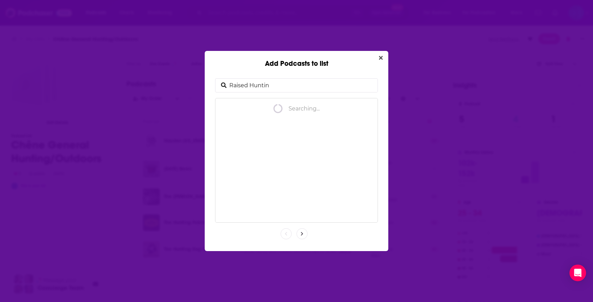
type input "Raised Hunting"
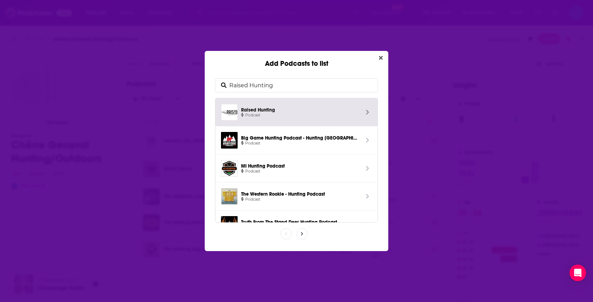
click at [270, 111] on span "Raised Hunting" at bounding box center [300, 109] width 118 height 6
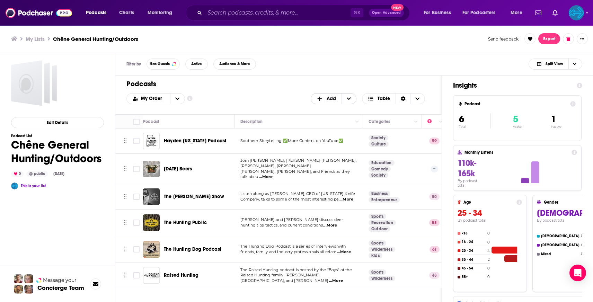
click at [317, 104] on span "Add" at bounding box center [326, 99] width 30 height 12
click at [321, 111] on span "Add Podcasts" at bounding box center [333, 110] width 35 height 4
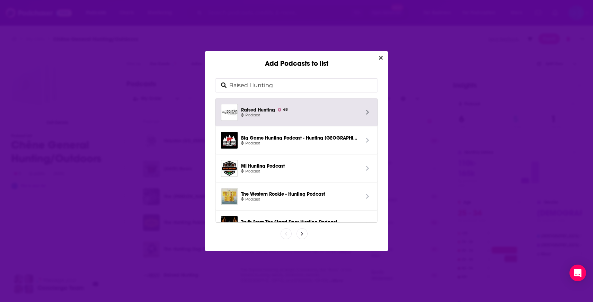
drag, startPoint x: 320, startPoint y: 87, endPoint x: 167, endPoint y: 79, distance: 153.6
click at [167, 79] on div "Add Podcasts to list Raised Hunting Raised Hunting 48 Podcast Big Game Hunting …" at bounding box center [296, 151] width 593 height 302
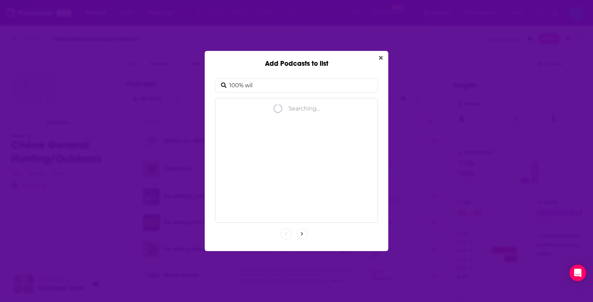
type input "100% wild"
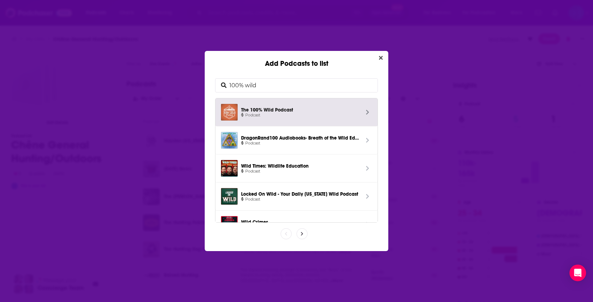
click at [302, 113] on span "Podcast" at bounding box center [300, 115] width 118 height 6
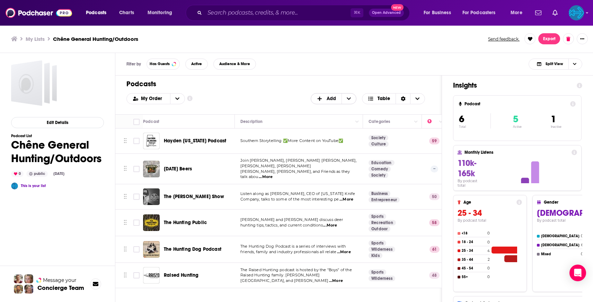
click at [327, 97] on span "Add" at bounding box center [331, 98] width 9 height 5
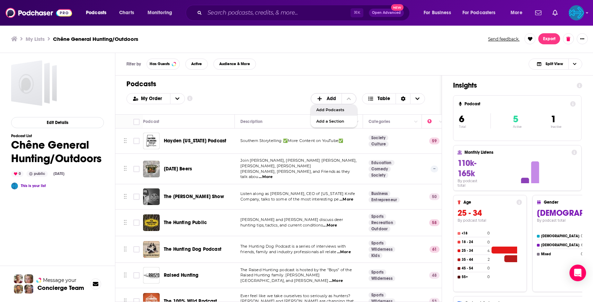
click at [331, 111] on span "Add Podcasts" at bounding box center [333, 110] width 35 height 4
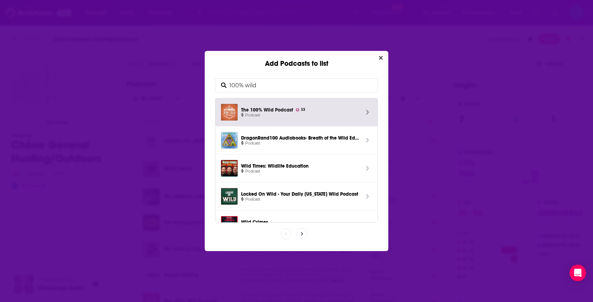
drag, startPoint x: 251, startPoint y: 88, endPoint x: 181, endPoint y: 82, distance: 70.2
click at [181, 82] on div "Add Podcasts to list 100% wild The 100% Wild Podcast 53 Podcast DragonRand100 A…" at bounding box center [296, 151] width 593 height 302
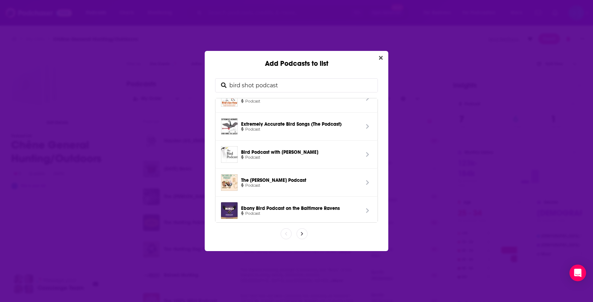
scroll to position [100, 0]
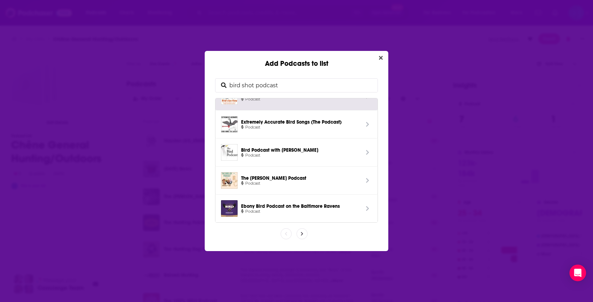
click at [297, 82] on input "bird shot podcast" at bounding box center [301, 86] width 151 height 14
drag, startPoint x: 306, startPoint y: 84, endPoint x: 206, endPoint y: 84, distance: 100.1
click at [206, 84] on div "bird shot podcast The Bird Dog Podcast Podcast Birdshot Podcast Podcast Seattle…" at bounding box center [297, 159] width 184 height 183
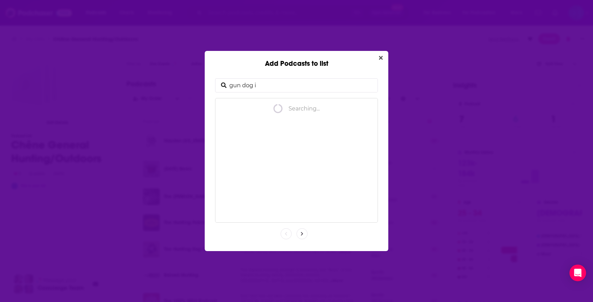
type input "gun dog it"
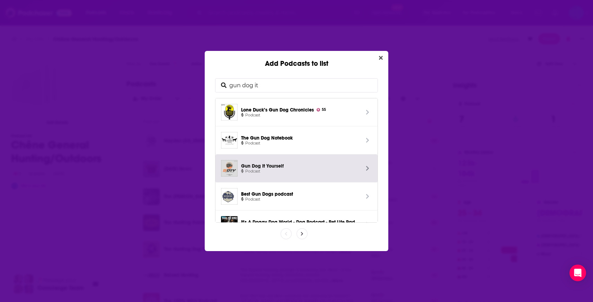
click at [271, 169] on span "Podcast" at bounding box center [300, 171] width 118 height 6
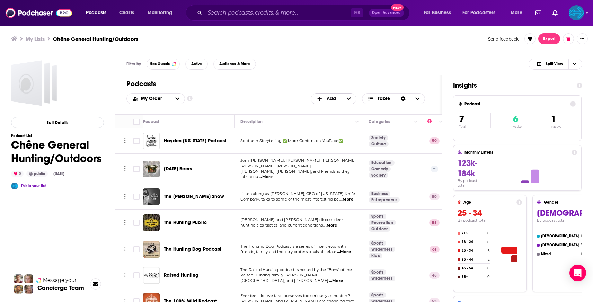
click at [328, 101] on span "Add" at bounding box center [326, 99] width 30 height 12
click at [332, 112] on div "Add Podcasts" at bounding box center [334, 110] width 46 height 12
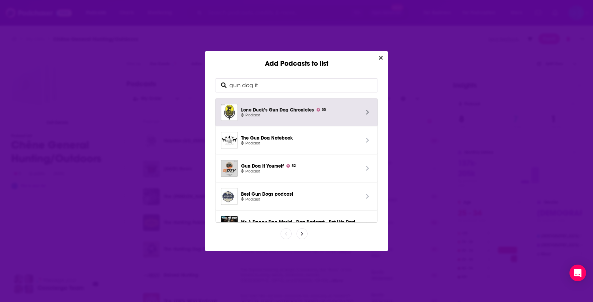
drag, startPoint x: 289, startPoint y: 88, endPoint x: 154, endPoint y: 79, distance: 135.3
click at [154, 79] on div "Add Podcasts to list gun dog it Lone Duck’s Gun Dog Chronicles 55 Podcast The G…" at bounding box center [296, 151] width 593 height 302
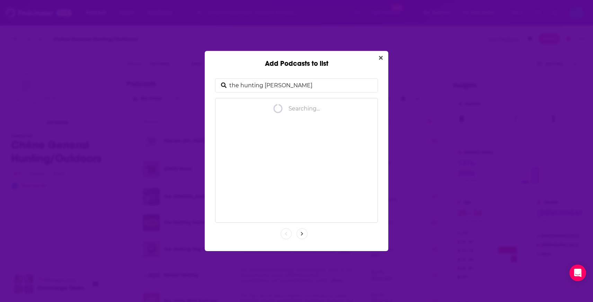
type input "the hunting stories"
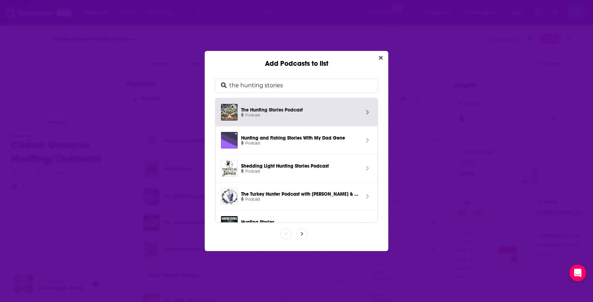
click at [271, 109] on span "The Hunting Stories Podcast" at bounding box center [300, 109] width 118 height 6
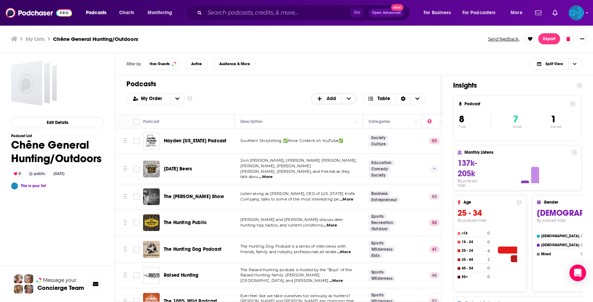
click at [324, 96] on span "Add" at bounding box center [326, 99] width 30 height 12
click at [325, 108] on span "Add Podcasts" at bounding box center [333, 110] width 35 height 4
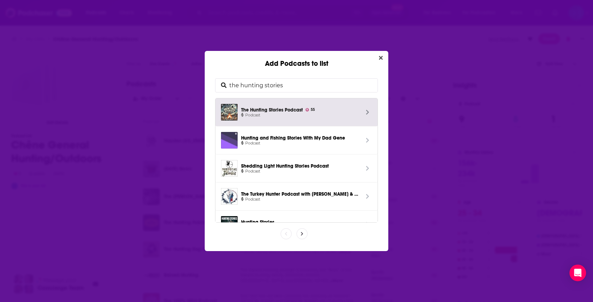
drag, startPoint x: 248, startPoint y: 86, endPoint x: 145, endPoint y: 80, distance: 102.3
click at [145, 80] on div "Add Podcasts to list the hunting stories The Hunting Stories Podcast 55 Podcast…" at bounding box center [296, 151] width 593 height 302
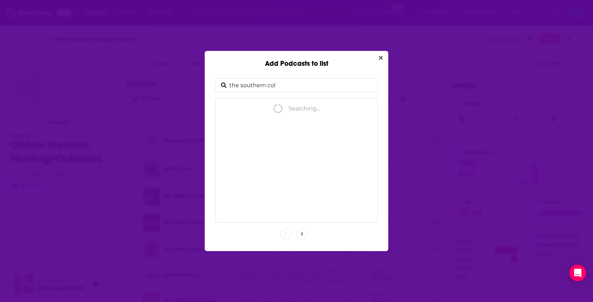
type input "the southern coll"
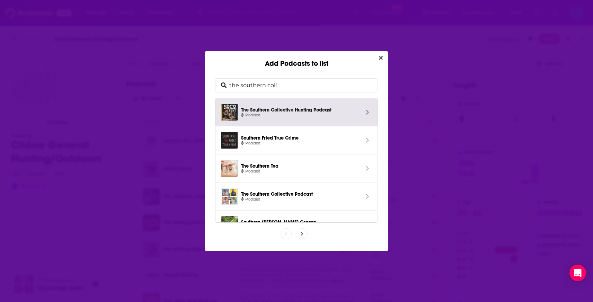
click at [264, 103] on link "The Southern Collective Hunting Podcast Podcast" at bounding box center [296, 112] width 162 height 28
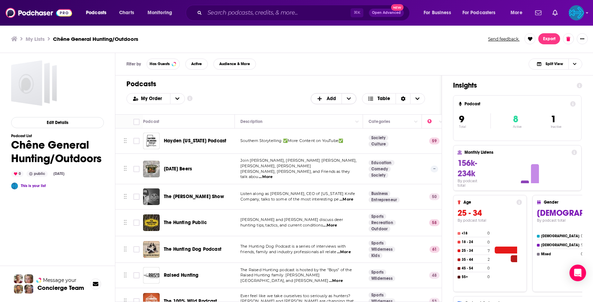
click at [326, 95] on span "Add" at bounding box center [326, 99] width 30 height 12
click at [330, 109] on span "Add Podcasts" at bounding box center [333, 110] width 35 height 4
click at [323, 98] on span "+ Add" at bounding box center [321, 98] width 9 height 5
click at [328, 108] on span "Add Podcasts" at bounding box center [333, 110] width 35 height 4
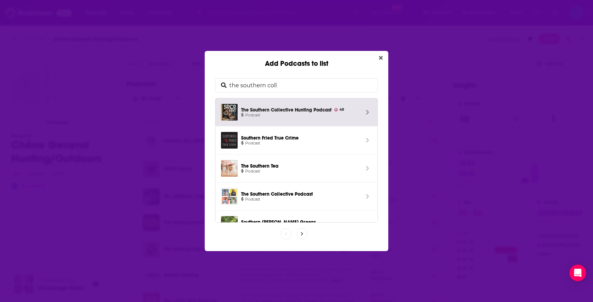
drag, startPoint x: 293, startPoint y: 86, endPoint x: 161, endPoint y: 84, distance: 131.6
click at [161, 84] on div "Add Podcasts to list the southern coll The Southern Collective Hunting Podcast …" at bounding box center [296, 151] width 593 height 302
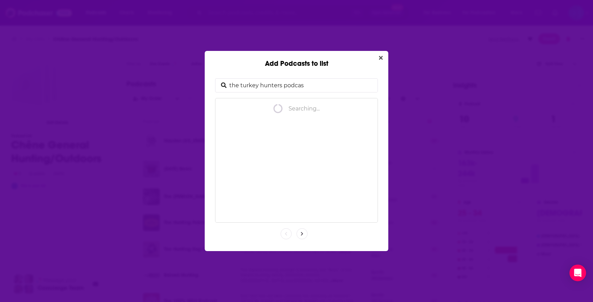
type input "the turkey hunters podcast"
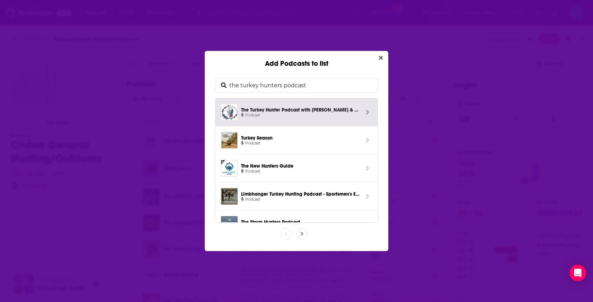
click at [321, 112] on span "Podcast" at bounding box center [300, 115] width 118 height 6
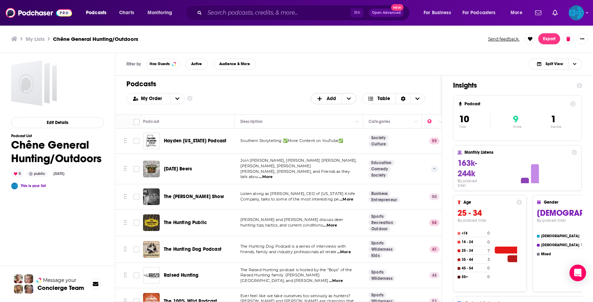
click at [324, 95] on span "Add" at bounding box center [326, 99] width 30 height 12
click at [328, 108] on span "Add Podcasts" at bounding box center [333, 110] width 35 height 4
drag, startPoint x: 326, startPoint y: 98, endPoint x: 326, endPoint y: 102, distance: 3.9
click at [326, 98] on span "Add" at bounding box center [326, 98] width 19 height 5
click at [327, 108] on span "Add Podcasts" at bounding box center [333, 110] width 35 height 4
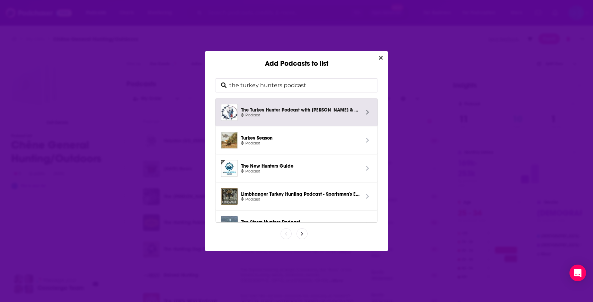
drag, startPoint x: 280, startPoint y: 88, endPoint x: 184, endPoint y: 88, distance: 96.6
click at [184, 88] on div "Add Podcasts to list the turkey hunters podcast The Turkey Hunter Podcast with …" at bounding box center [296, 151] width 593 height 302
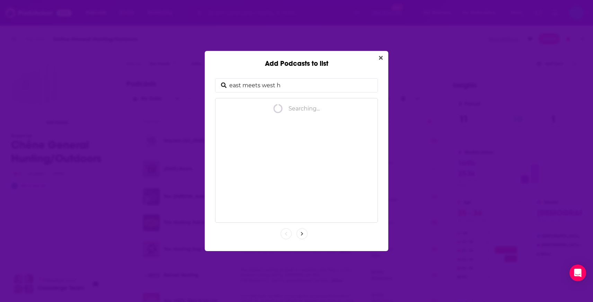
type input "east meets west hu"
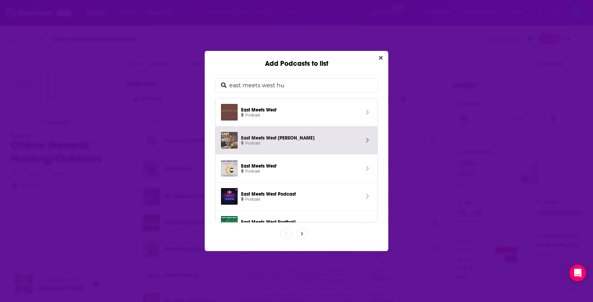
click at [295, 137] on span "East Meets West [PERSON_NAME]" at bounding box center [300, 137] width 118 height 6
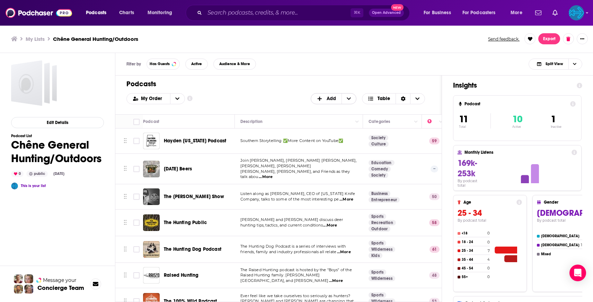
click at [324, 97] on span "+ Add" at bounding box center [321, 98] width 9 height 5
click at [326, 109] on span "Add Podcasts" at bounding box center [333, 110] width 35 height 4
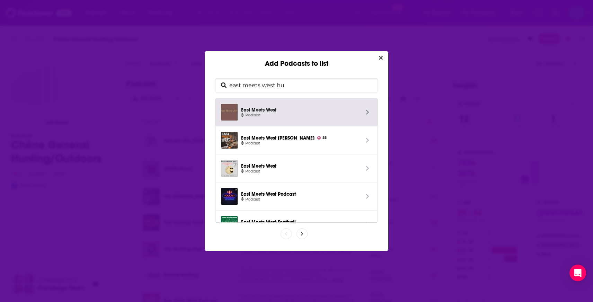
drag, startPoint x: 257, startPoint y: 85, endPoint x: 187, endPoint y: 83, distance: 70.0
click at [187, 83] on div "Add Podcasts to list east meets west hu East Meets West Podcast East Meets West…" at bounding box center [296, 151] width 593 height 302
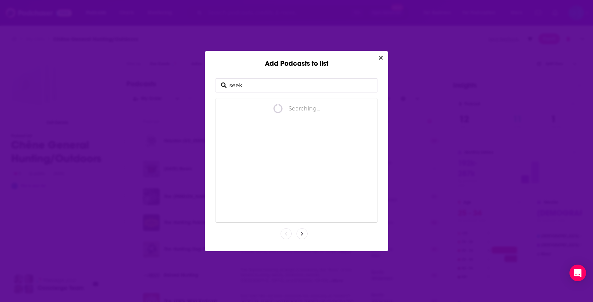
type input "seek"
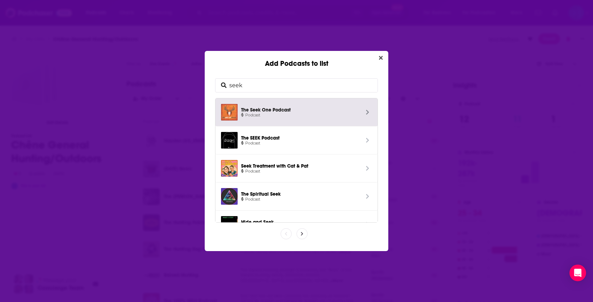
click at [266, 109] on span "The Seek One Podcast" at bounding box center [300, 109] width 118 height 6
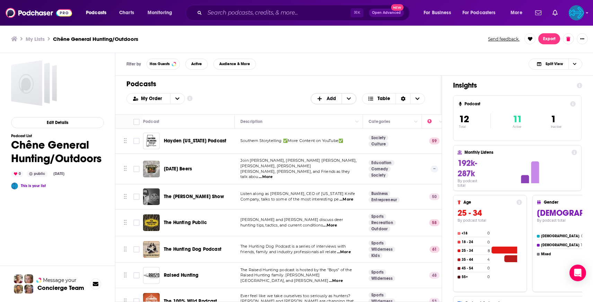
click at [328, 100] on span "Add" at bounding box center [331, 98] width 9 height 5
click at [326, 112] on span "Add Podcasts" at bounding box center [333, 110] width 35 height 4
click at [319, 101] on span "Add" at bounding box center [326, 99] width 30 height 12
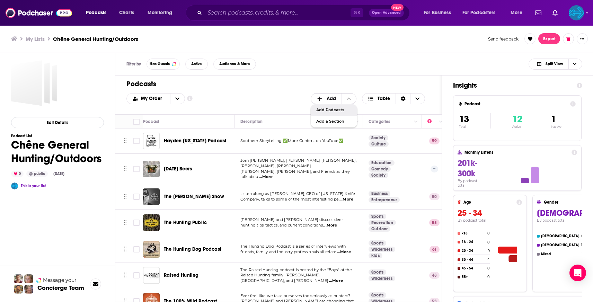
click at [327, 108] on span "Add Podcasts" at bounding box center [333, 110] width 35 height 4
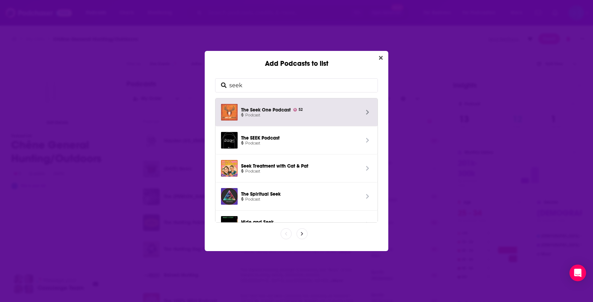
drag, startPoint x: 209, startPoint y: 82, endPoint x: 180, endPoint y: 80, distance: 29.5
click at [180, 80] on div "Add Podcasts to list seek The Seek One Podcast 52 Podcast The SEEK Podcast Podc…" at bounding box center [296, 151] width 593 height 302
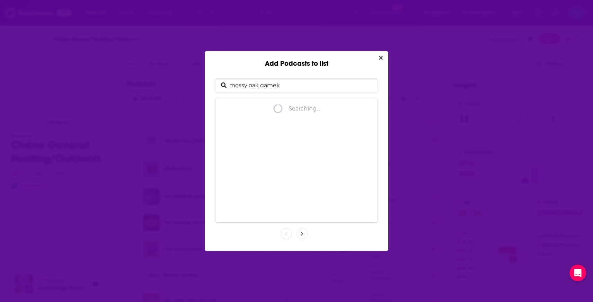
type input "mossy oak gameke"
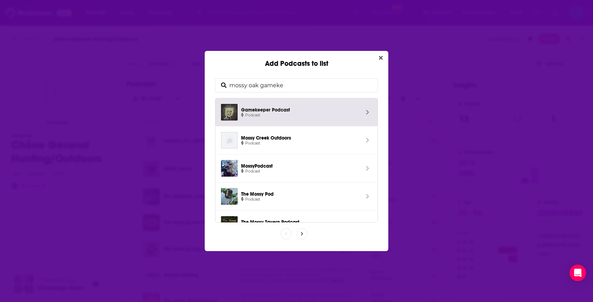
click at [264, 106] on span "Gamekeeper Podcast Podcast" at bounding box center [300, 112] width 125 height 17
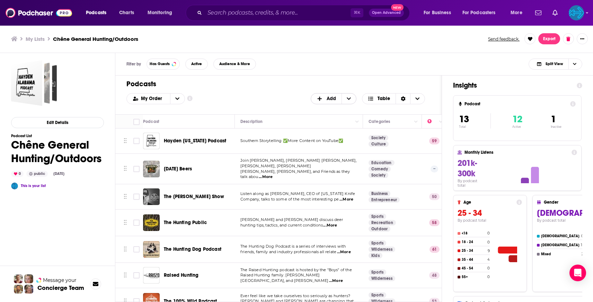
click at [329, 93] on span "Add" at bounding box center [326, 99] width 30 height 12
click at [328, 109] on span "Add Podcasts" at bounding box center [333, 110] width 35 height 4
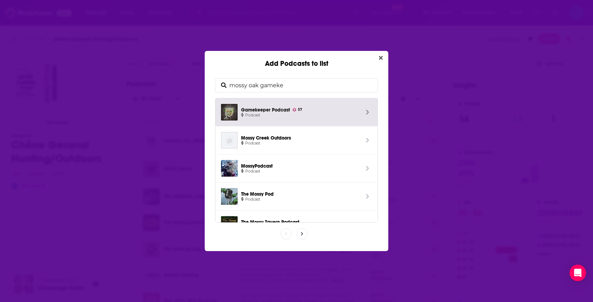
drag, startPoint x: 282, startPoint y: 85, endPoint x: 154, endPoint y: 77, distance: 128.4
click at [154, 77] on div "Add Podcasts to list mossy oak gameke Gamekeeper Podcast 57 Podcast [GEOGRAPHIC…" at bounding box center [296, 151] width 593 height 302
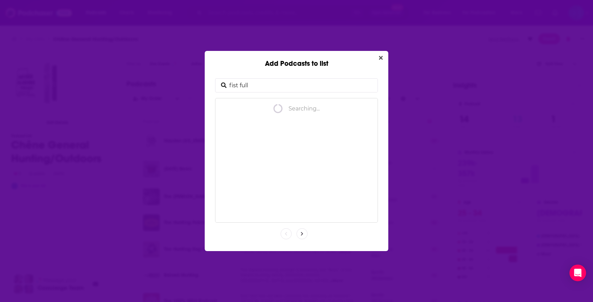
type input "fist full o"
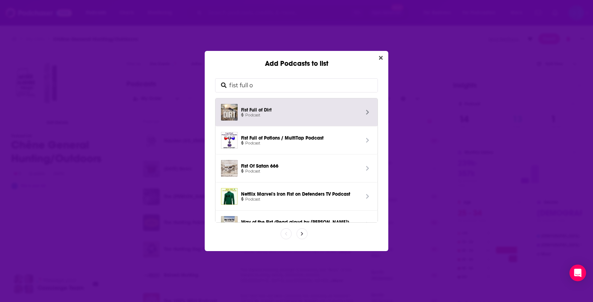
click at [252, 108] on span "Fist Full of Dirt" at bounding box center [300, 109] width 118 height 6
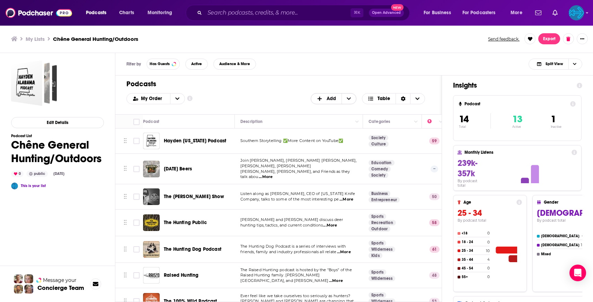
click at [323, 98] on span "+ Add" at bounding box center [321, 98] width 9 height 5
click at [330, 109] on span "Add Podcasts" at bounding box center [333, 110] width 35 height 4
click at [330, 101] on span "Add" at bounding box center [331, 98] width 9 height 5
click at [332, 111] on span "Add Podcasts" at bounding box center [333, 110] width 35 height 4
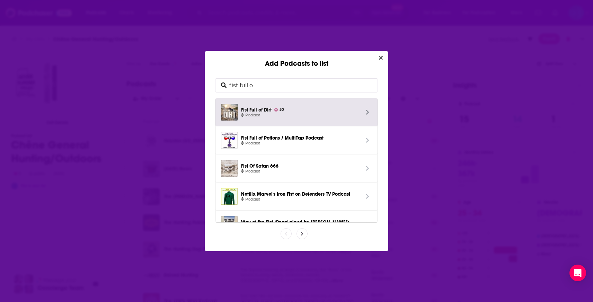
drag, startPoint x: 265, startPoint y: 86, endPoint x: 170, endPoint y: 77, distance: 96.0
click at [170, 77] on div "Add Podcasts to list fist full o Fist Full of Dirt 50 Podcast Fist Full of Poti…" at bounding box center [296, 151] width 593 height 302
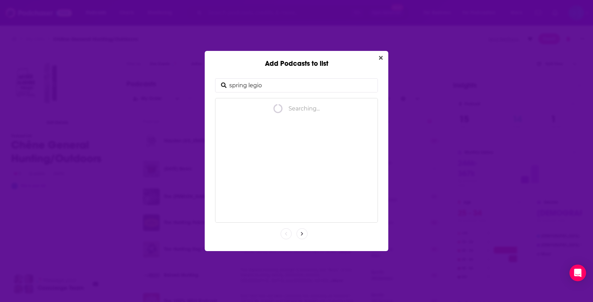
type input "spring legion"
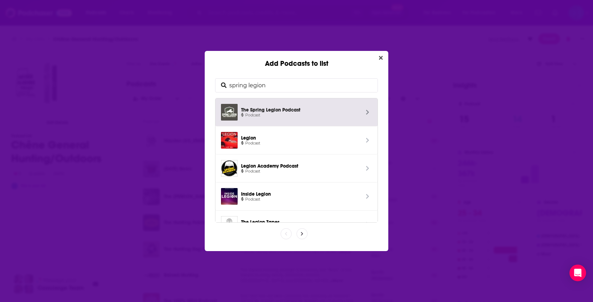
click at [268, 111] on span "The Spring Legion Podcast" at bounding box center [300, 109] width 118 height 6
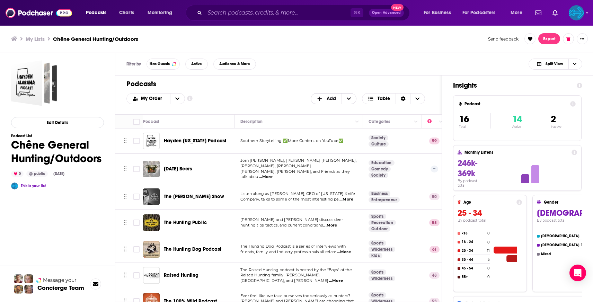
click at [330, 100] on span "Add" at bounding box center [331, 98] width 9 height 5
click at [327, 112] on span "Add Podcasts" at bounding box center [333, 110] width 35 height 4
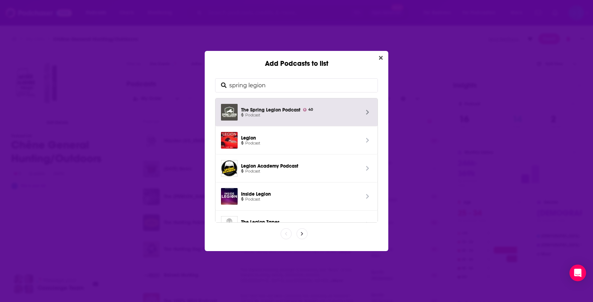
drag, startPoint x: 276, startPoint y: 85, endPoint x: 129, endPoint y: 83, distance: 146.8
click at [129, 83] on div "Add Podcasts to list spring legion The Spring Legion Podcast 40 Podcast Legion …" at bounding box center [296, 151] width 593 height 302
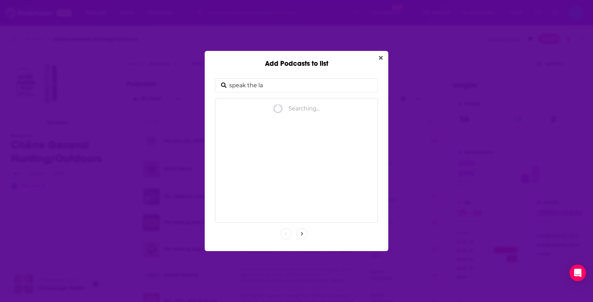
type input "speak the lan"
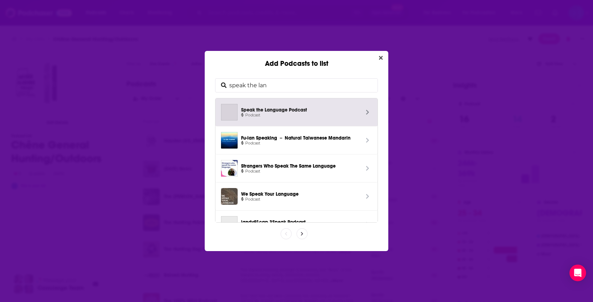
click at [266, 119] on span "Speak the Language Podcast Podcast" at bounding box center [300, 112] width 125 height 17
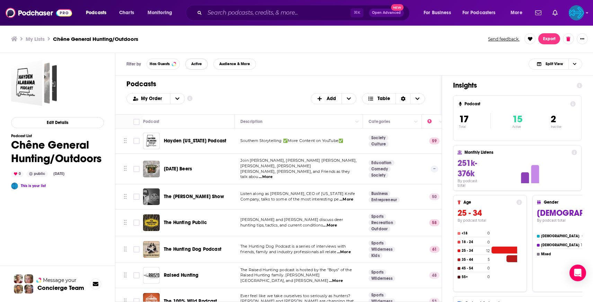
click at [195, 63] on span "Active" at bounding box center [196, 64] width 11 height 4
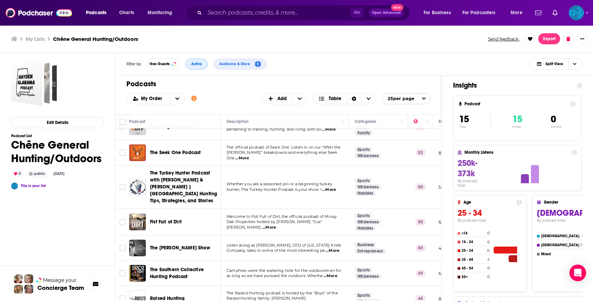
scroll to position [0, 0]
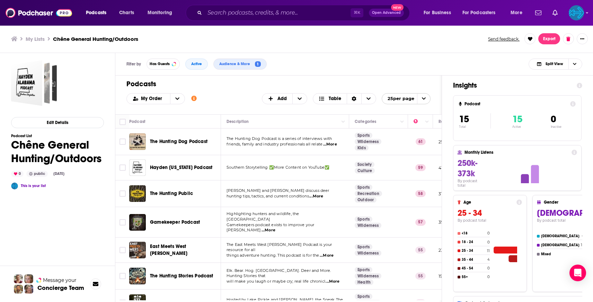
click at [41, 38] on h3 "My Lists" at bounding box center [35, 39] width 19 height 7
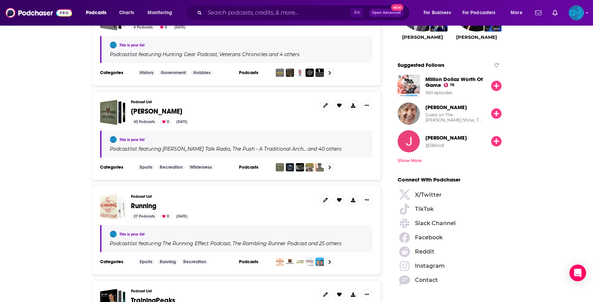
scroll to position [813, 0]
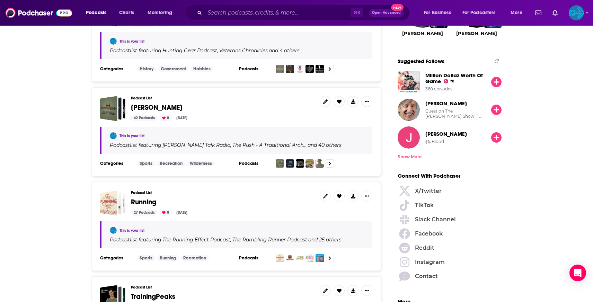
click at [140, 96] on h3 "Podcast List" at bounding box center [222, 98] width 183 height 5
click at [137, 103] on span "[PERSON_NAME]" at bounding box center [156, 107] width 51 height 9
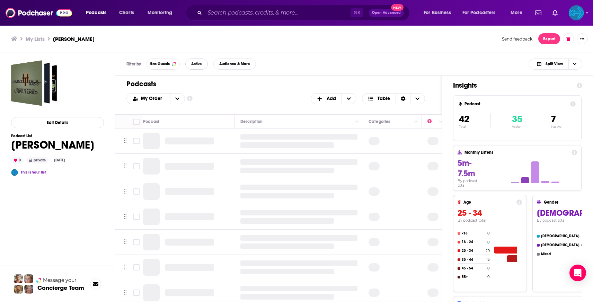
click at [196, 66] on button "Active" at bounding box center [196, 64] width 23 height 11
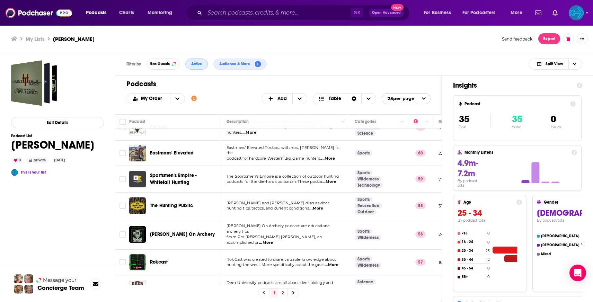
scroll to position [381, 0]
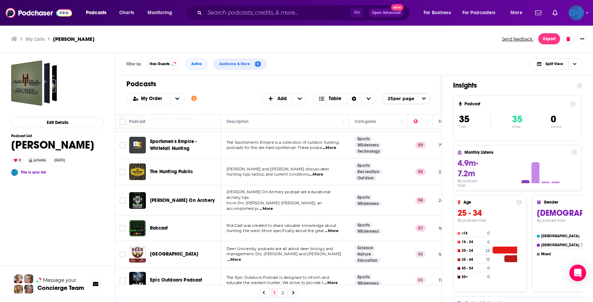
click at [587, 12] on icon "Show profile menu" at bounding box center [587, 12] width 2 height 1
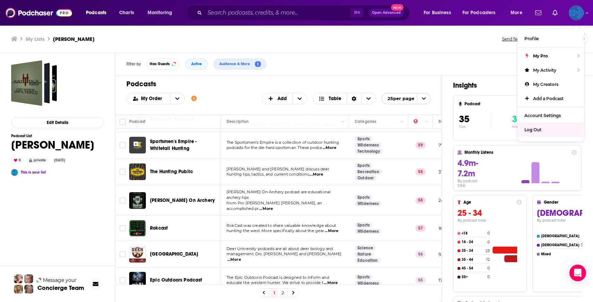
click at [547, 128] on div "Log Out" at bounding box center [550, 130] width 66 height 14
